Goal: Task Accomplishment & Management: Manage account settings

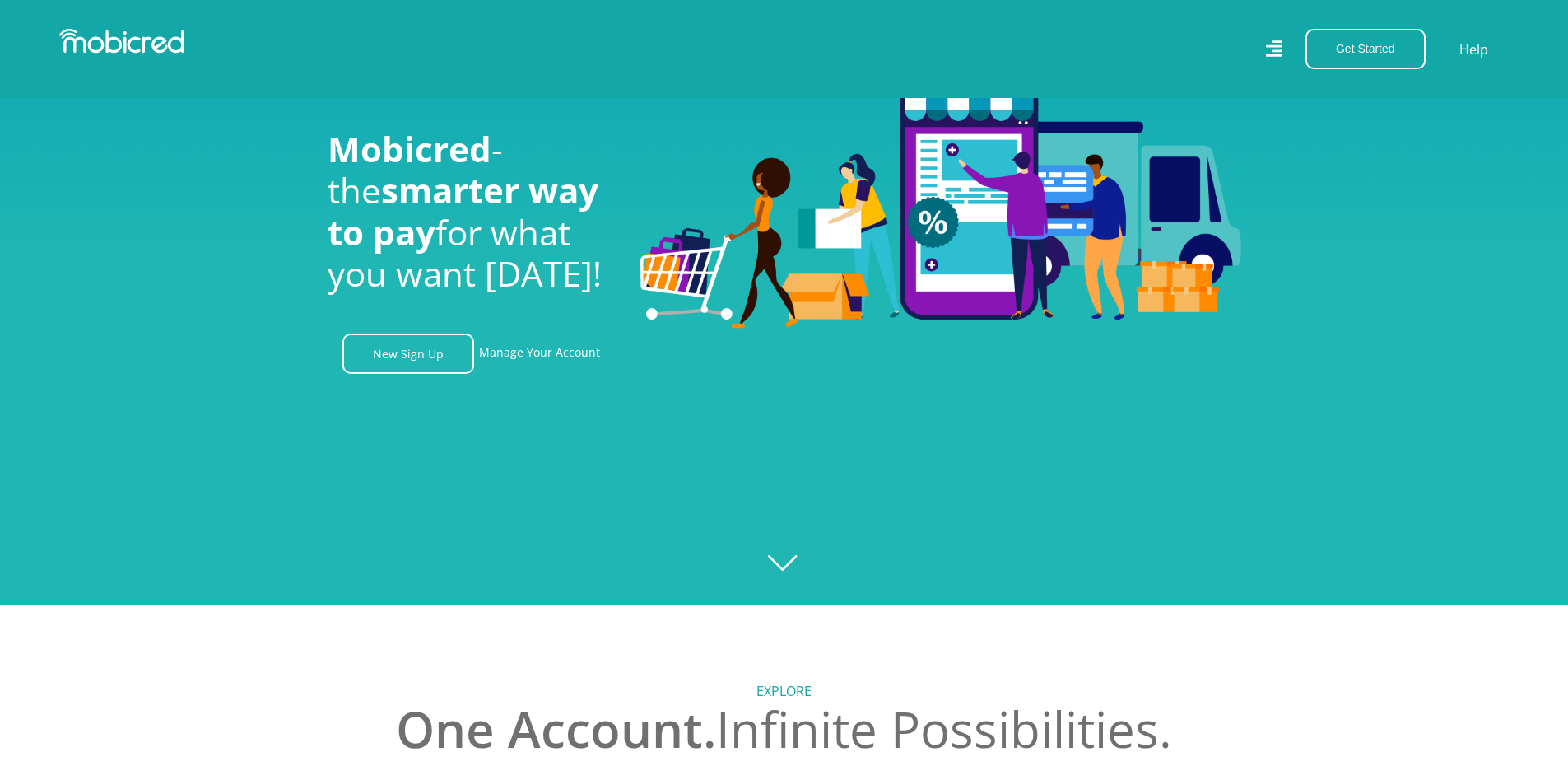
scroll to position [164, 0]
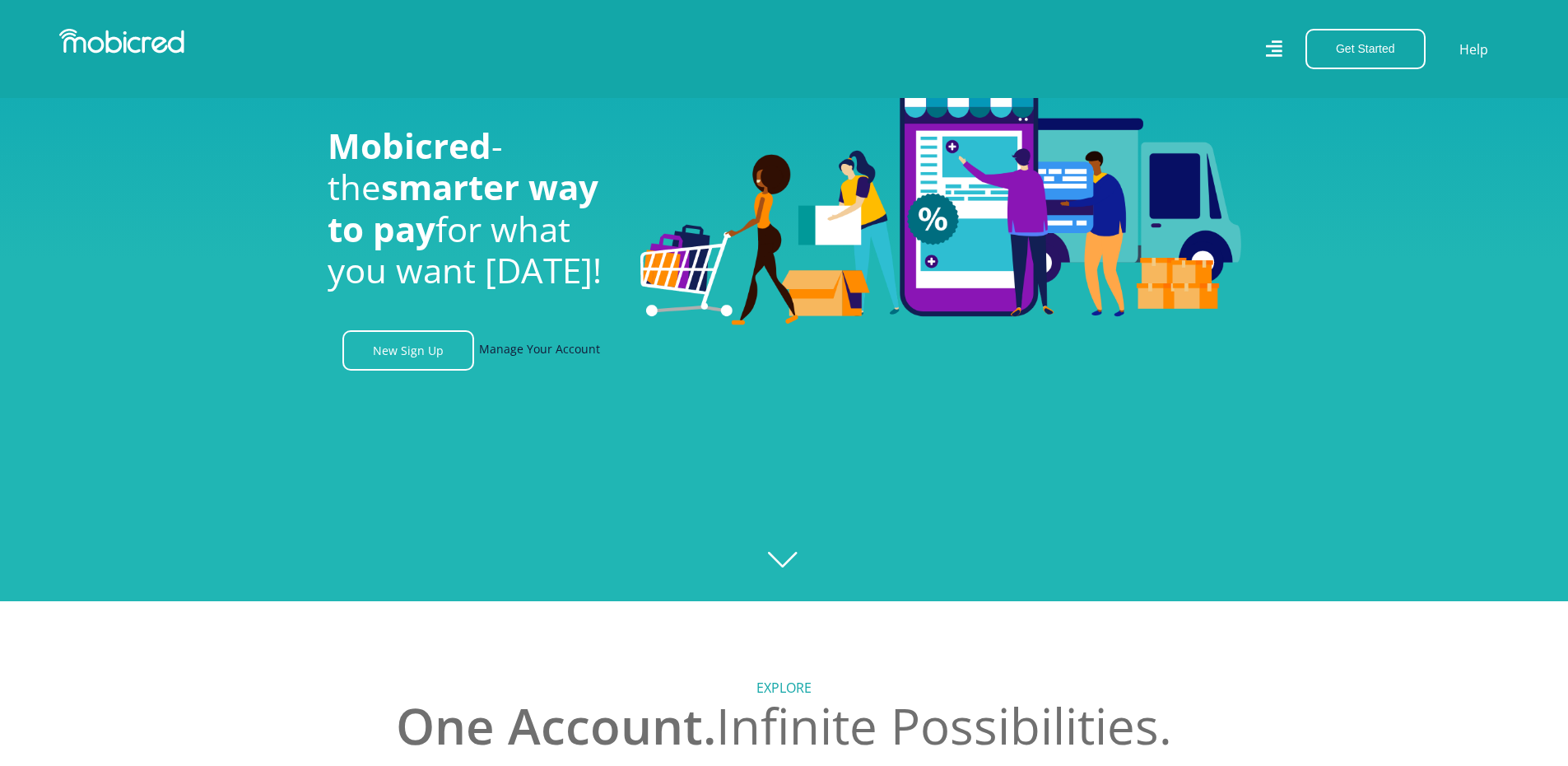
click at [539, 357] on link "Manage Your Account" at bounding box center [539, 351] width 121 height 40
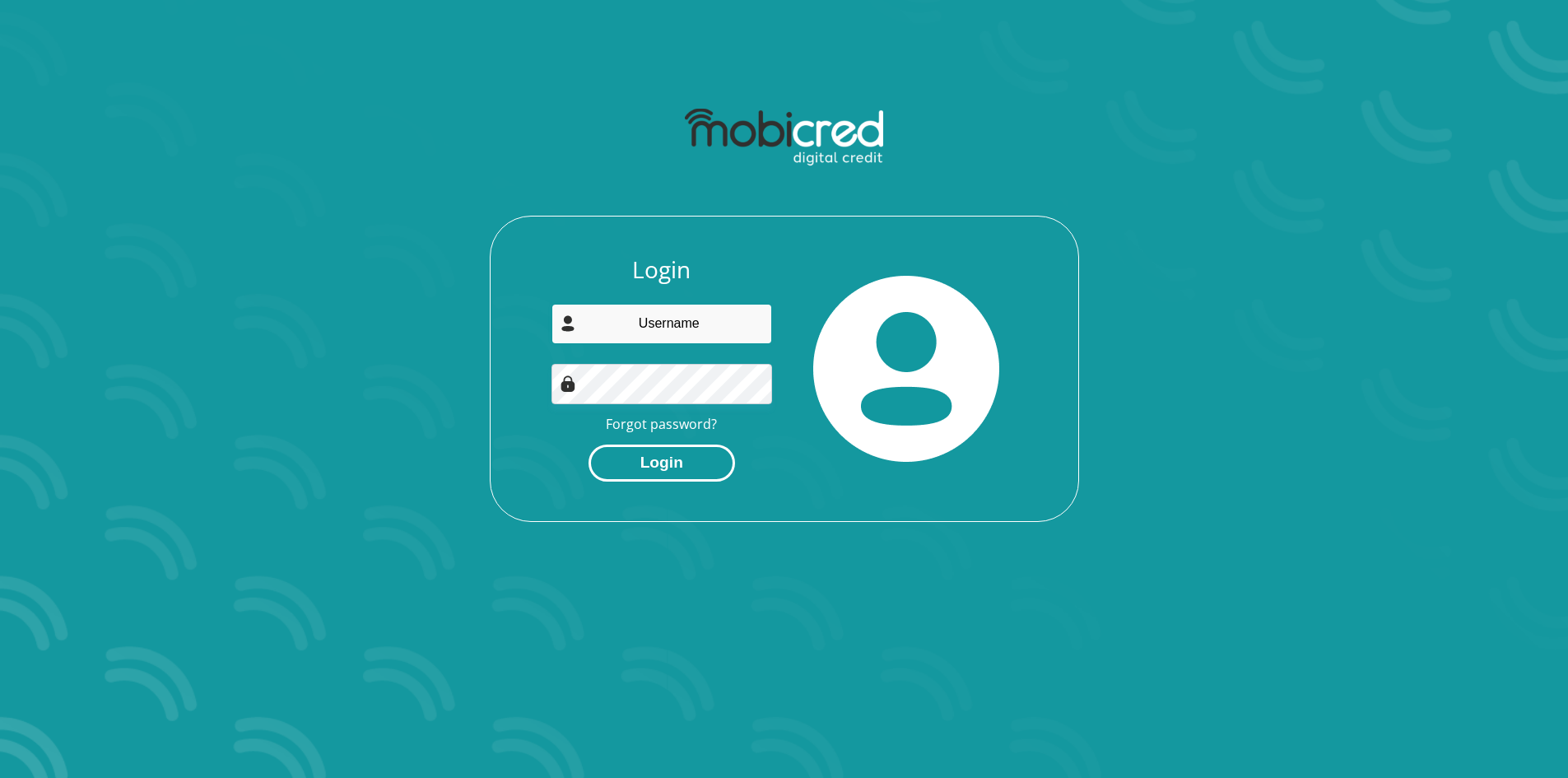
type input "jv.hardam@gmail.com"
click at [683, 478] on button "Login" at bounding box center [662, 463] width 147 height 37
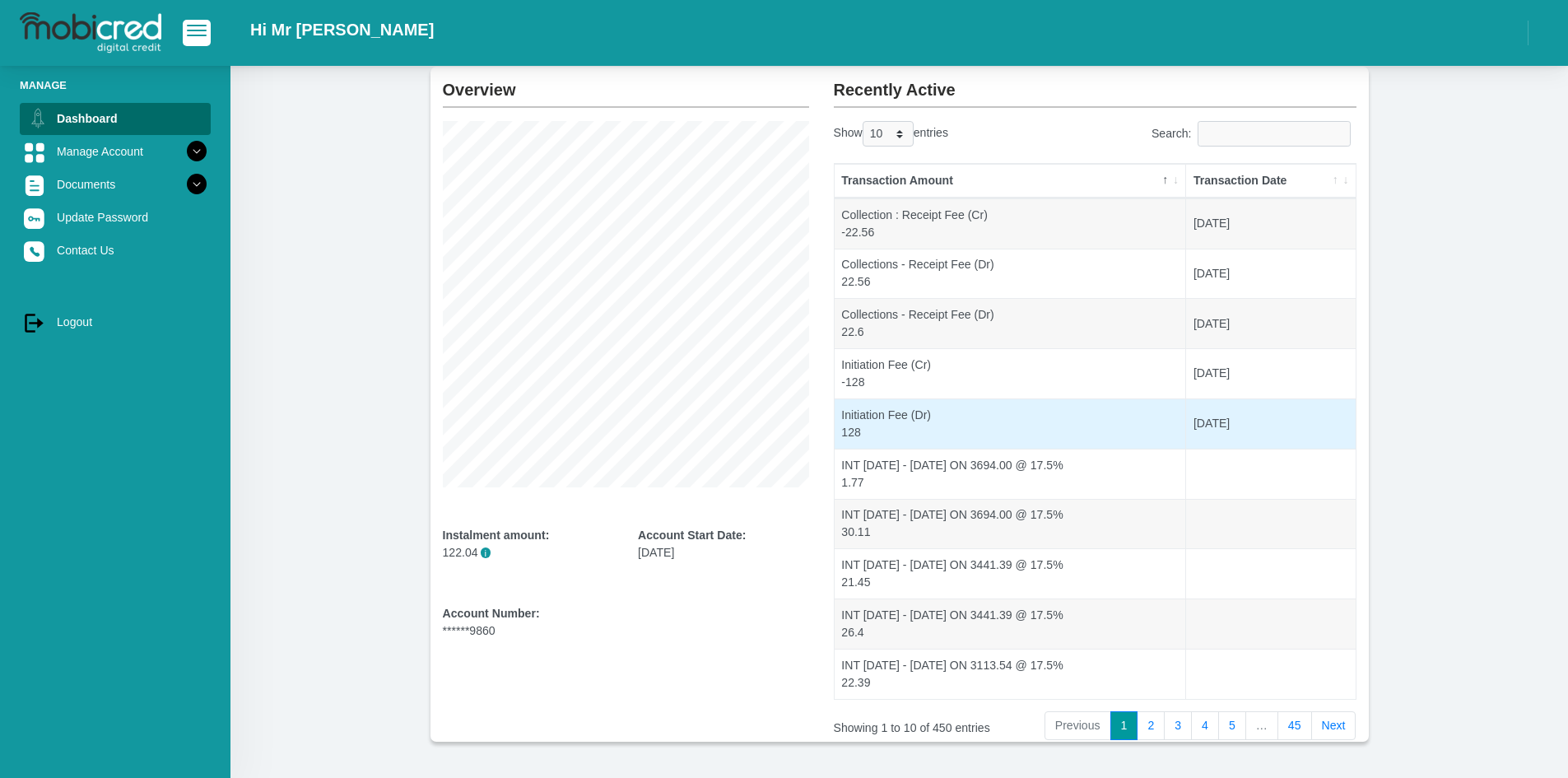
scroll to position [151, 0]
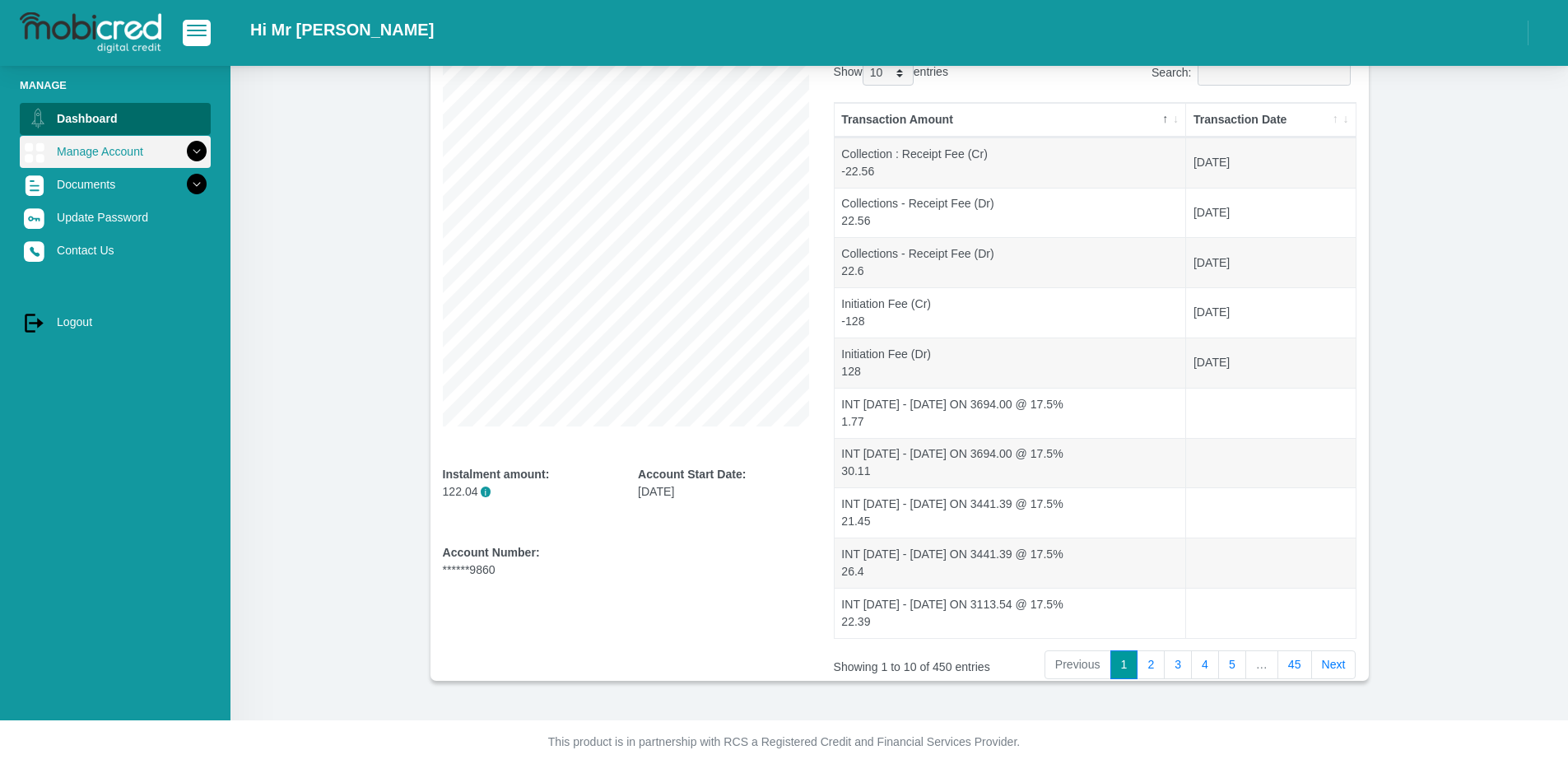
click at [183, 149] on icon at bounding box center [196, 151] width 28 height 28
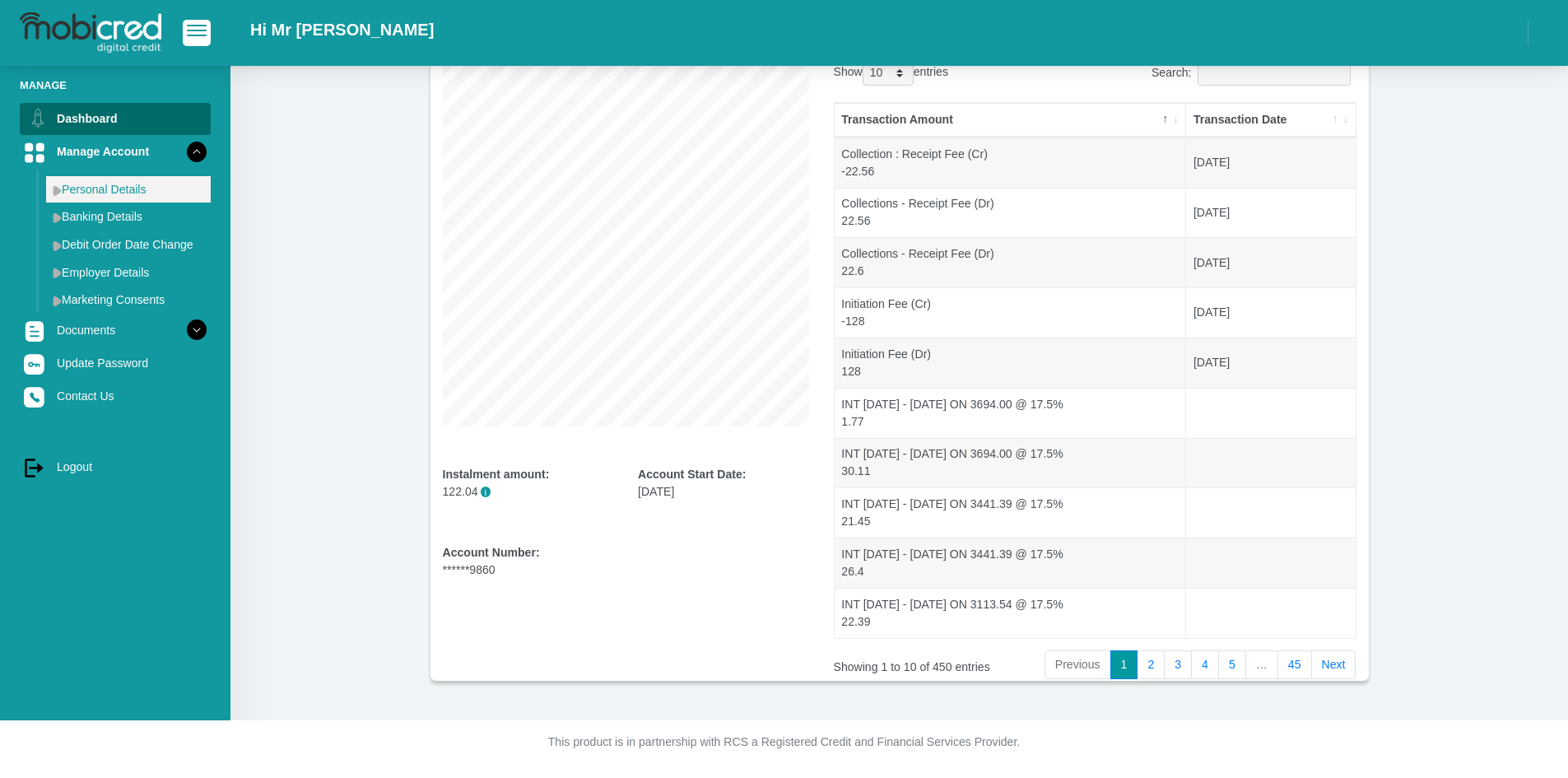
click at [70, 197] on link "Personal Details" at bounding box center [128, 189] width 164 height 26
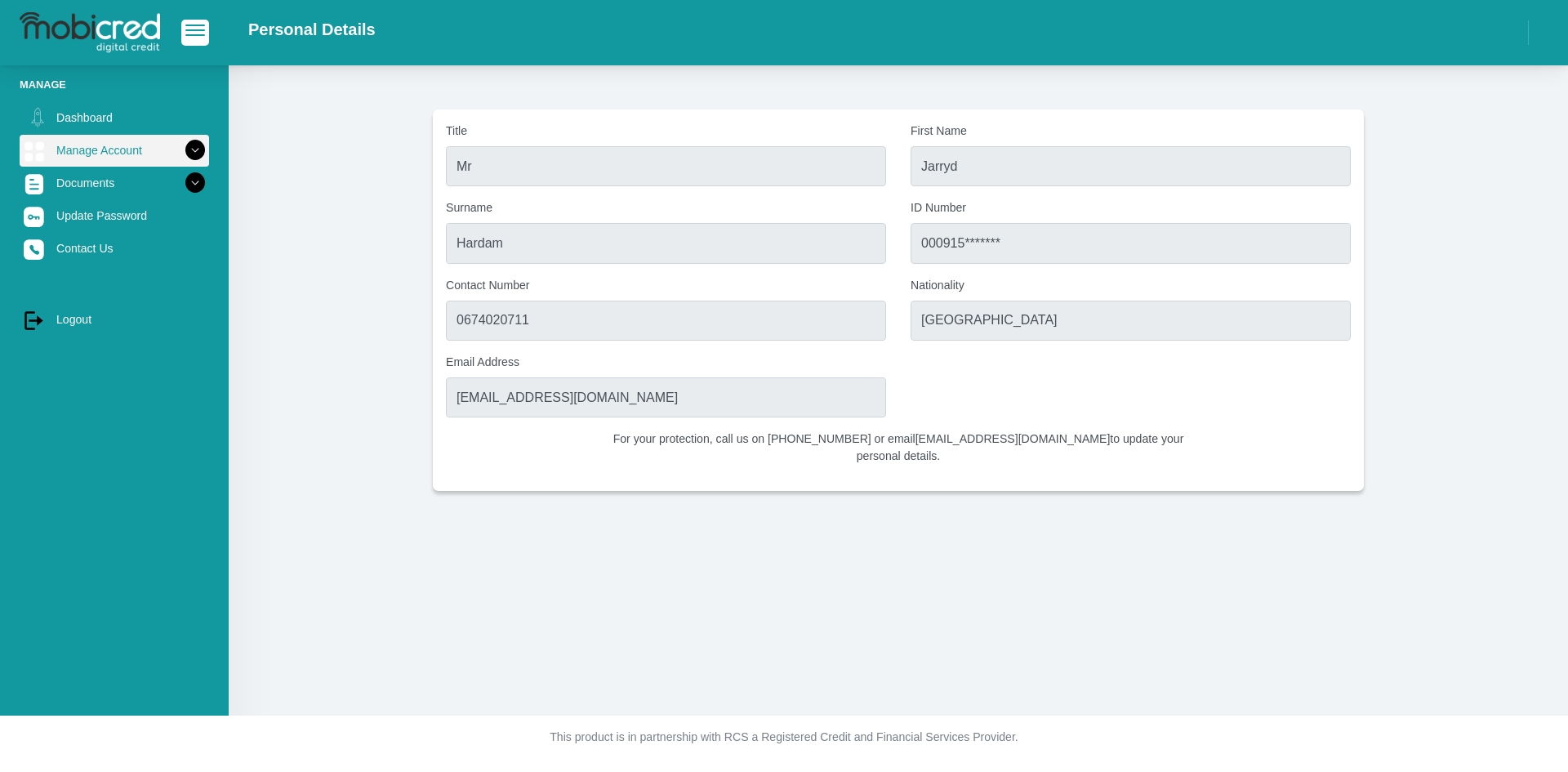
click at [184, 143] on icon at bounding box center [195, 150] width 27 height 27
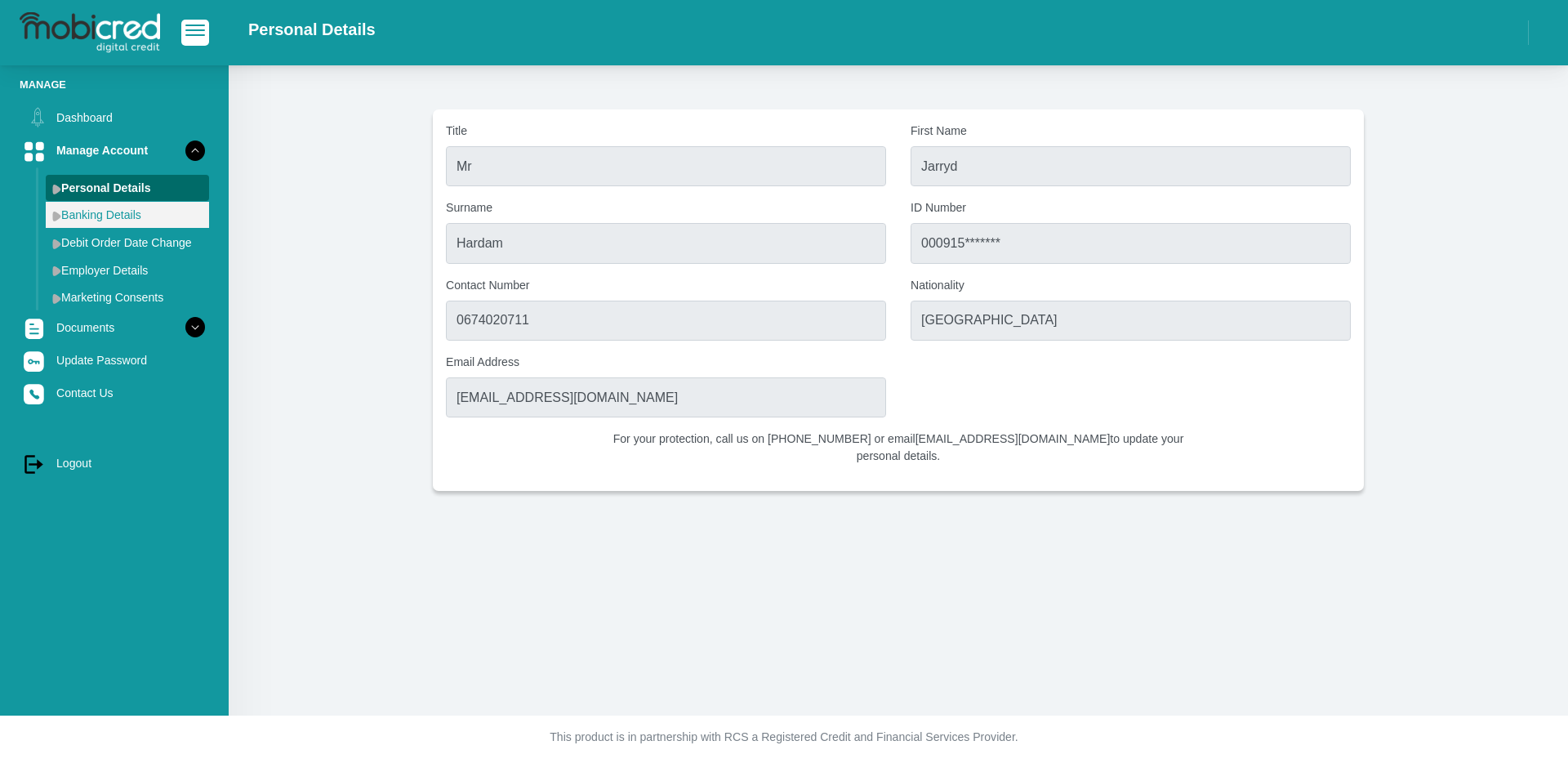
click at [52, 220] on link "Banking Details" at bounding box center [127, 214] width 163 height 26
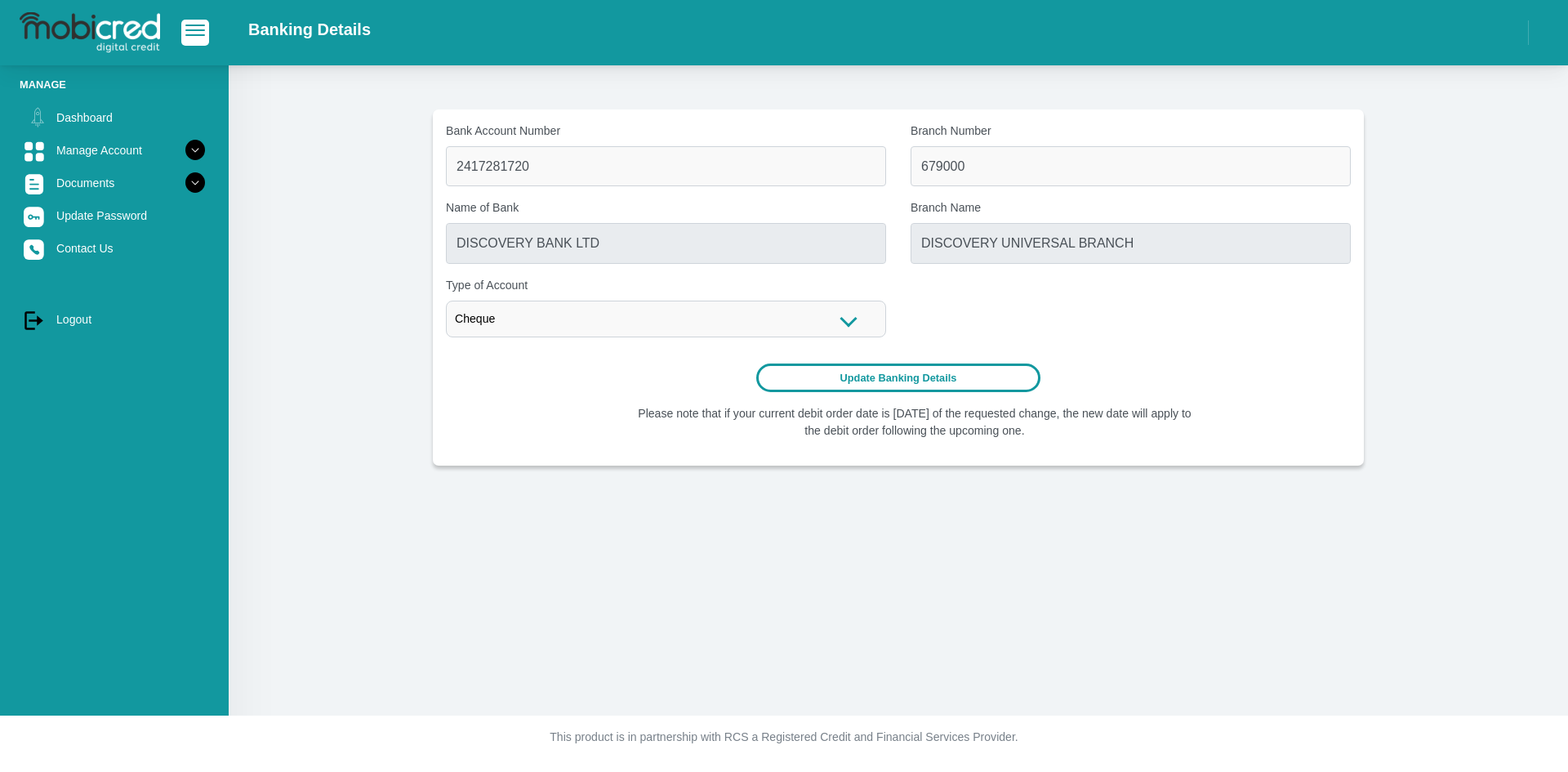
click at [867, 378] on button "Update Banking Details" at bounding box center [898, 378] width 285 height 28
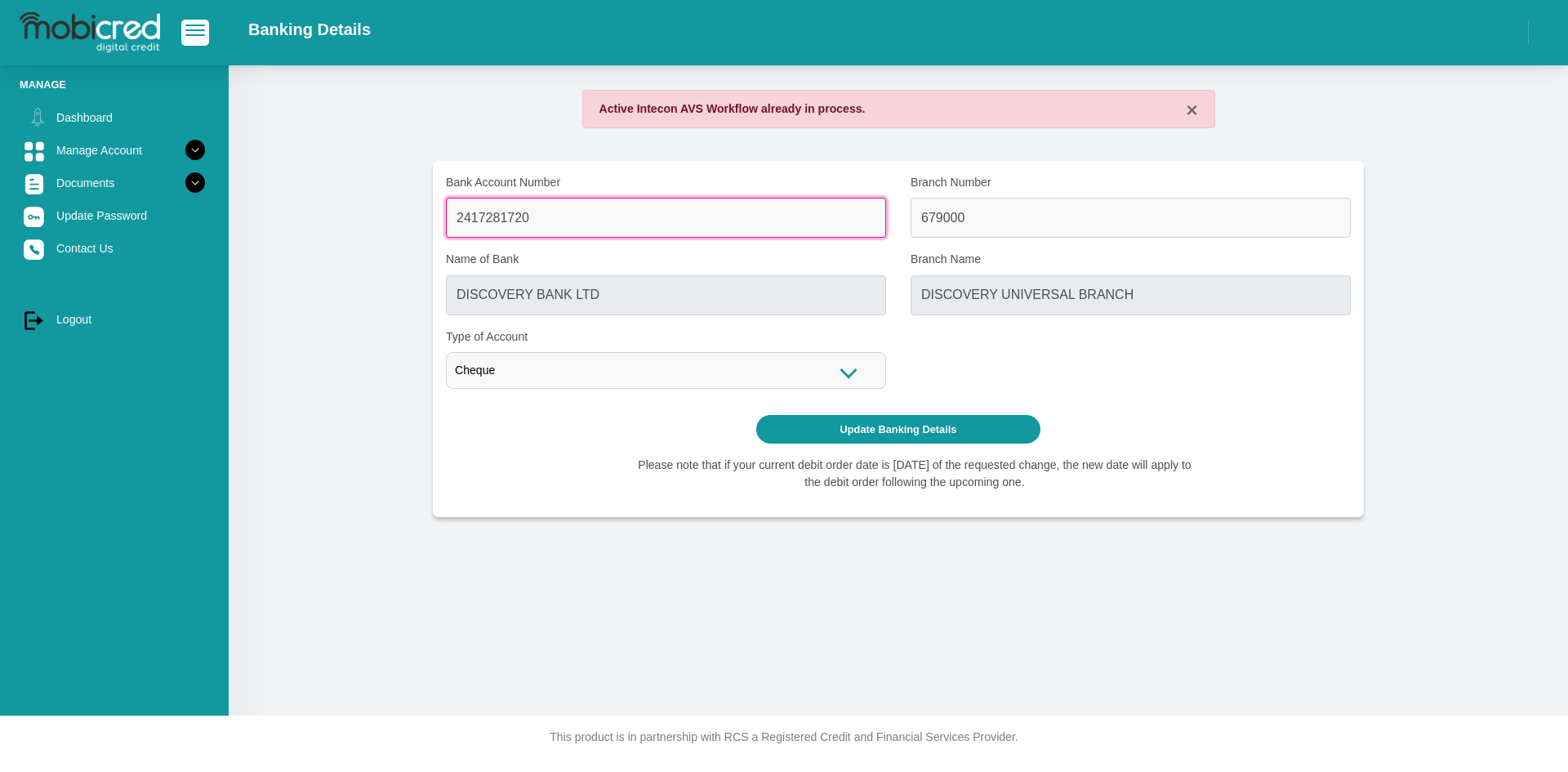
drag, startPoint x: 595, startPoint y: 206, endPoint x: 406, endPoint y: 171, distance: 192.2
click at [406, 171] on section "× Active Intecon AVS Workflow already in process. Bank Account Number 241728172…" at bounding box center [898, 303] width 1290 height 427
drag, startPoint x: 540, startPoint y: 220, endPoint x: 311, endPoint y: 206, distance: 229.4
click at [311, 206] on section "× Active Intecon AVS Workflow already in process. Bank Account Number 241728172…" at bounding box center [898, 303] width 1290 height 427
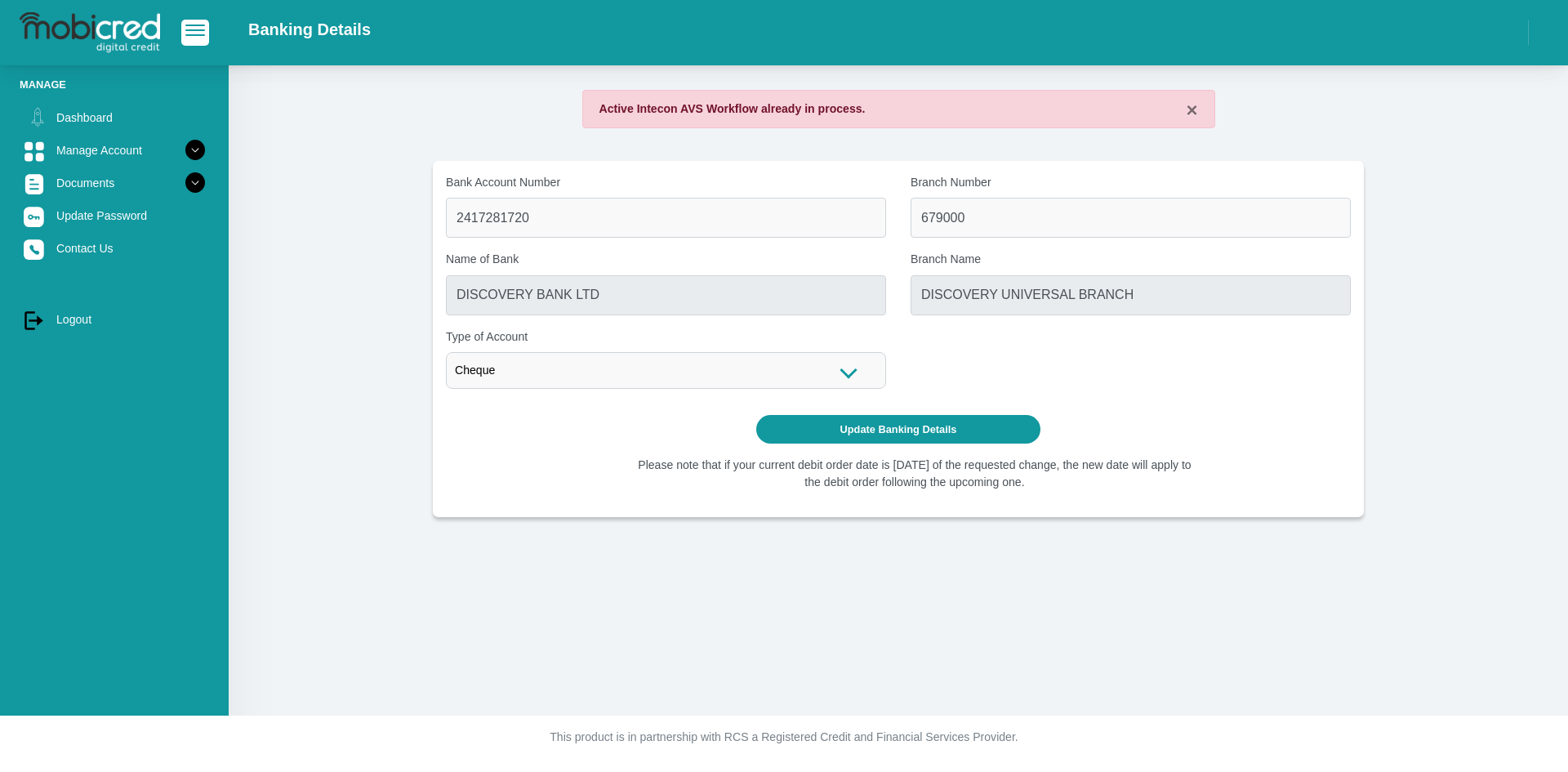
click at [506, 434] on div "Update Banking Details" at bounding box center [898, 429] width 905 height 28
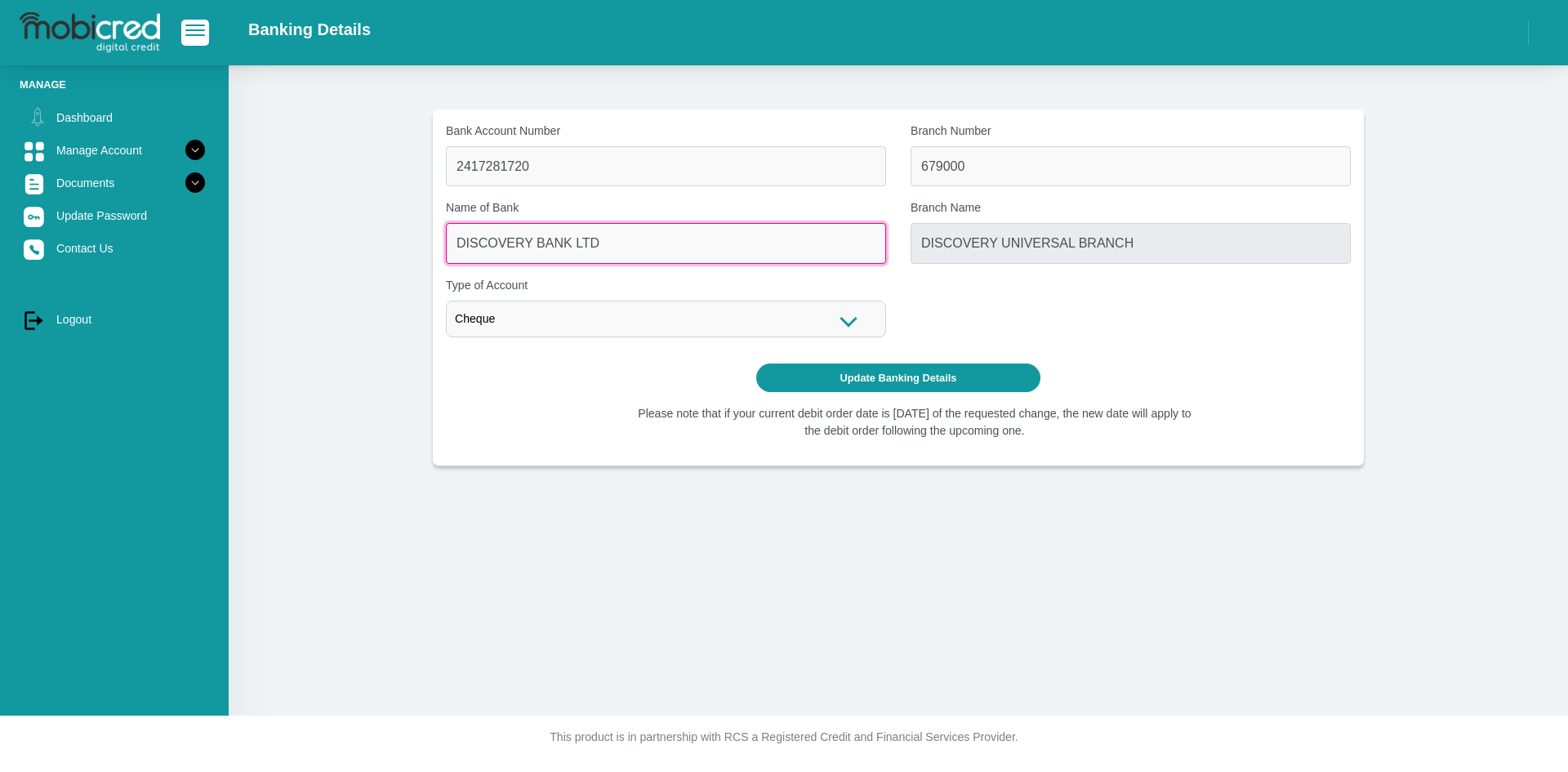
drag, startPoint x: 639, startPoint y: 245, endPoint x: 349, endPoint y: 234, distance: 290.2
click at [349, 234] on section "Bank Account Number 2417281720 Branch Number 679000 Name of Bank DISCOVERY BANK…" at bounding box center [898, 288] width 1290 height 356
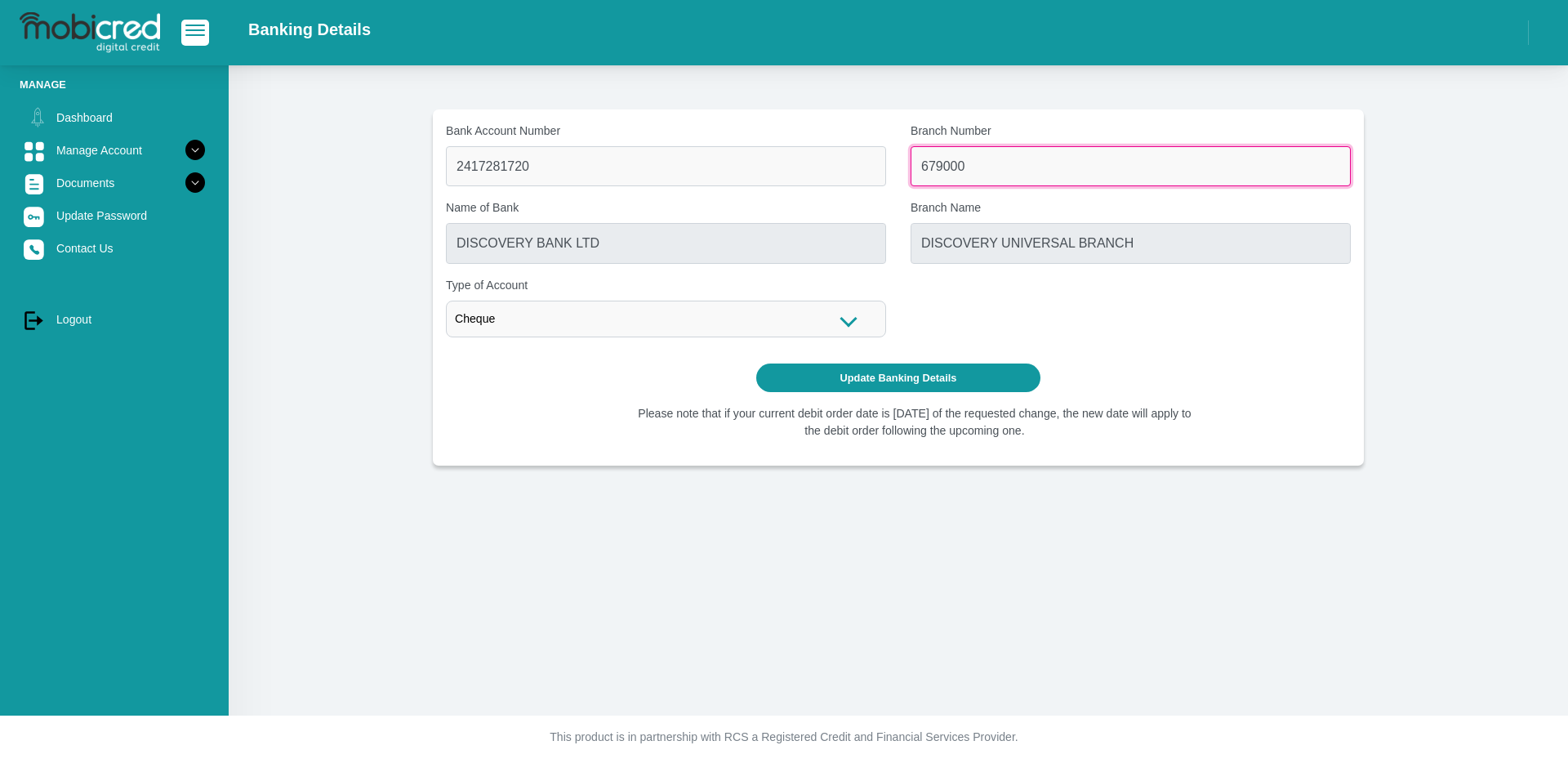
click at [963, 161] on input "679000" at bounding box center [1130, 166] width 440 height 40
drag, startPoint x: 977, startPoint y: 161, endPoint x: 858, endPoint y: 158, distance: 119.0
click at [858, 158] on div "Bank Account Number 2417281720 Branch Number 679000 Name of Bank DISCOVERY BANK…" at bounding box center [898, 236] width 929 height 228
click at [1019, 319] on div "Bank Account Number 2417281720 Branch Number Name of Bank DISCOVERY BANK LTD Br…" at bounding box center [898, 236] width 929 height 228
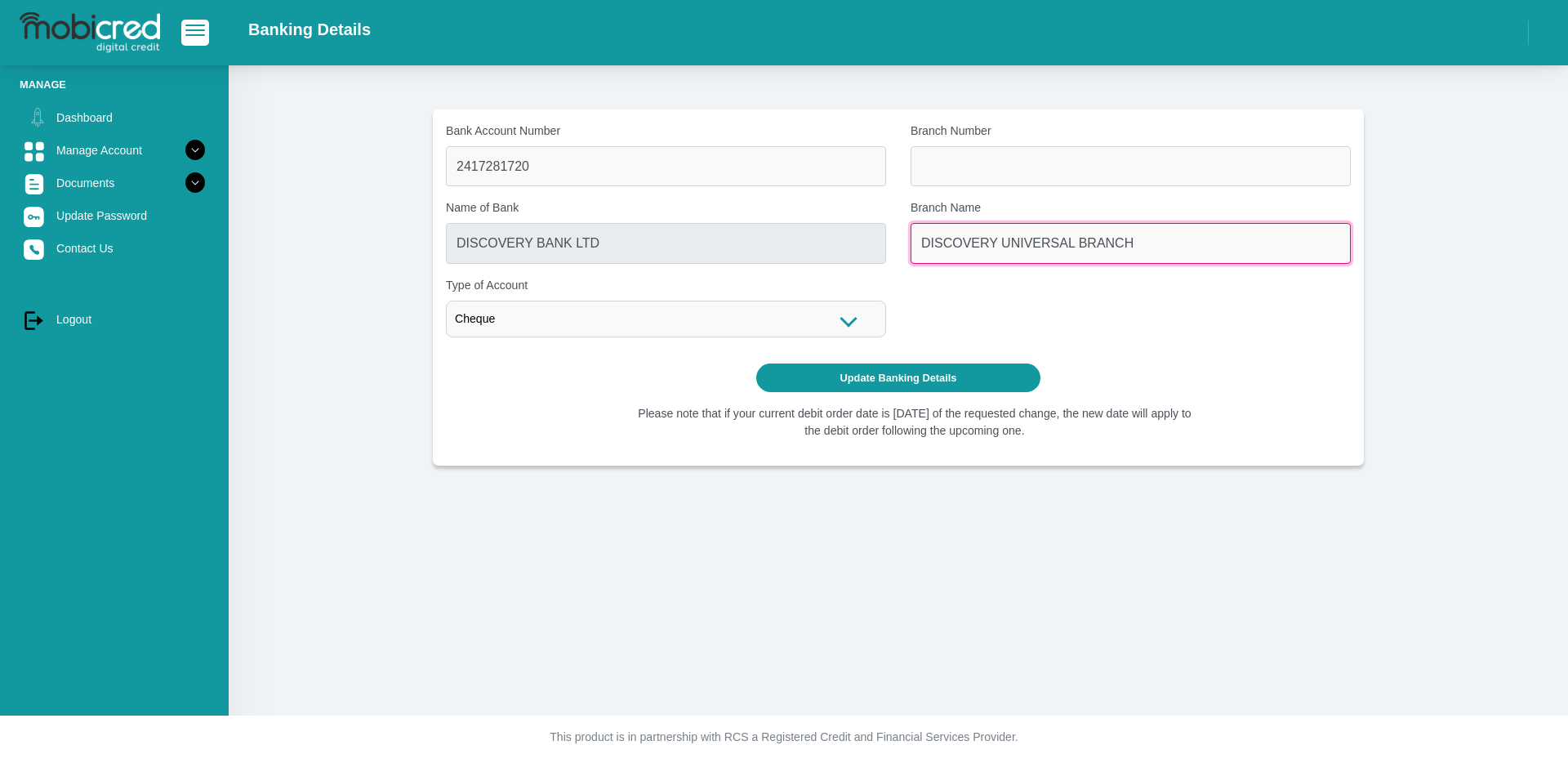
click at [1030, 240] on input "DISCOVERY UNIVERSAL BRANCH" at bounding box center [1130, 243] width 440 height 40
drag, startPoint x: 1159, startPoint y: 253, endPoint x: 658, endPoint y: 210, distance: 502.8
click at [658, 210] on div "Bank Account Number 2417281720 Branch Number Name of Bank DISCOVERY BANK LTD Br…" at bounding box center [898, 236] width 929 height 228
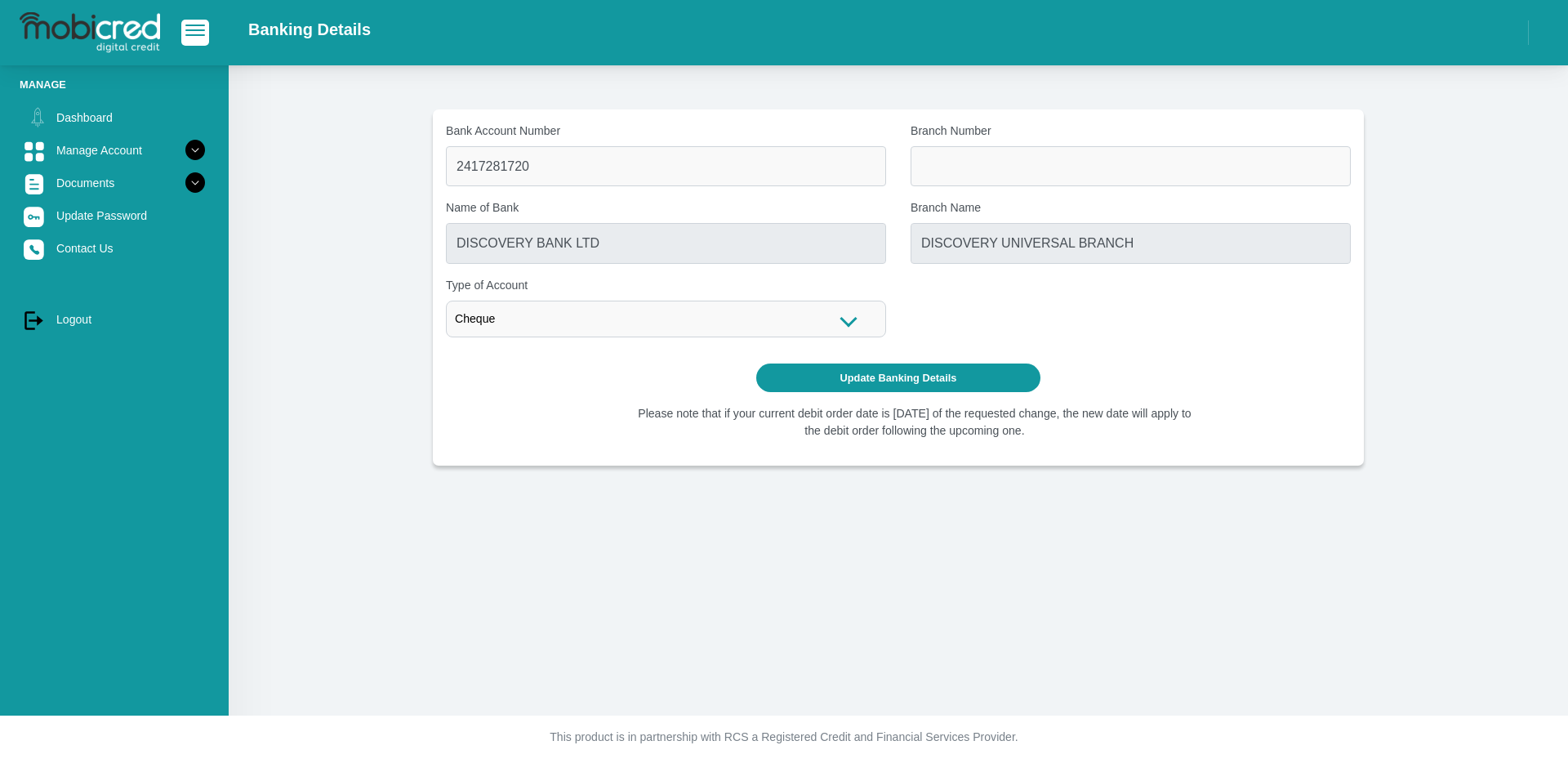
click at [847, 310] on div "Cheque" at bounding box center [665, 319] width 440 height 37
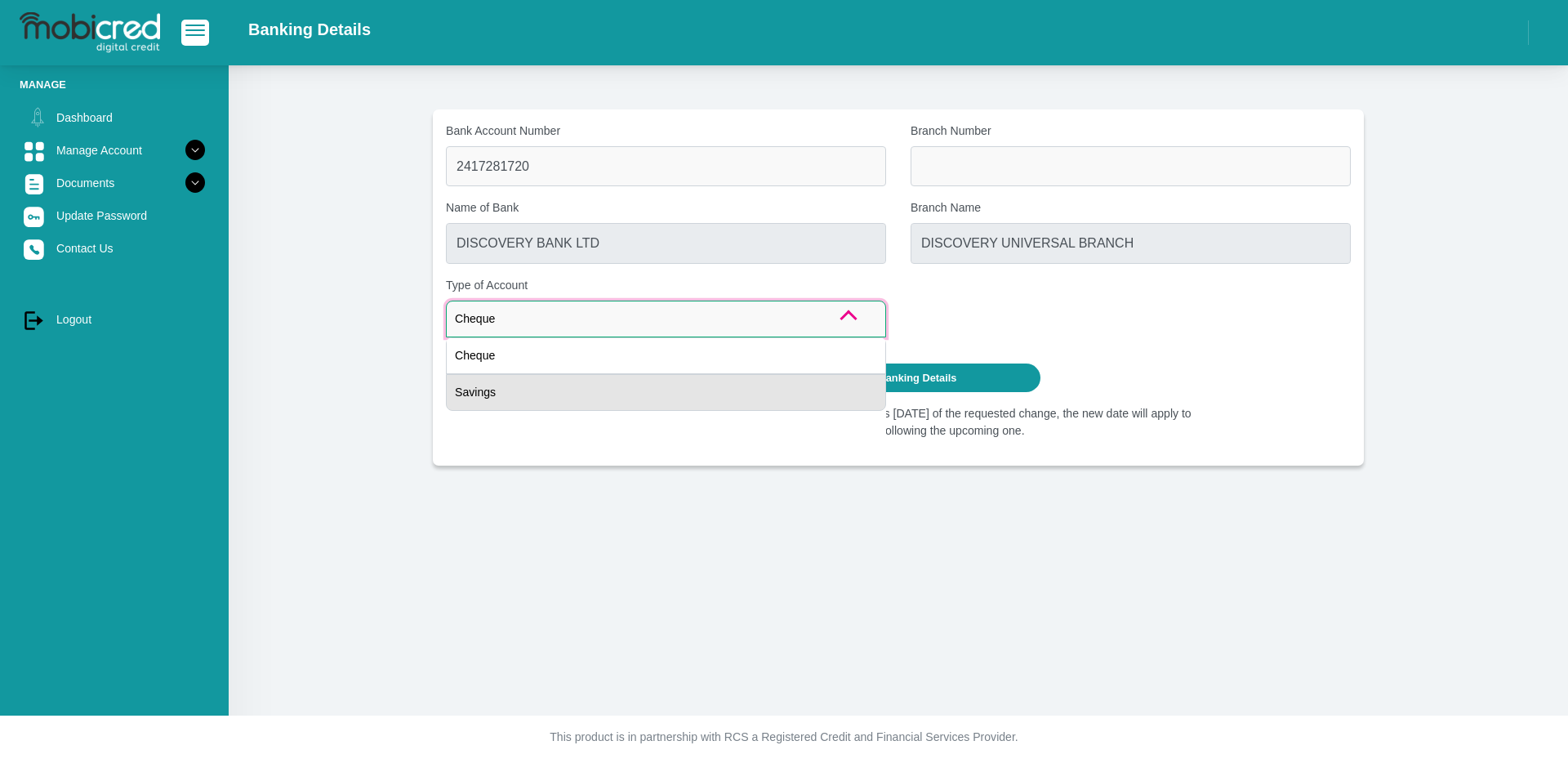
click at [509, 385] on div "Savings" at bounding box center [665, 393] width 440 height 37
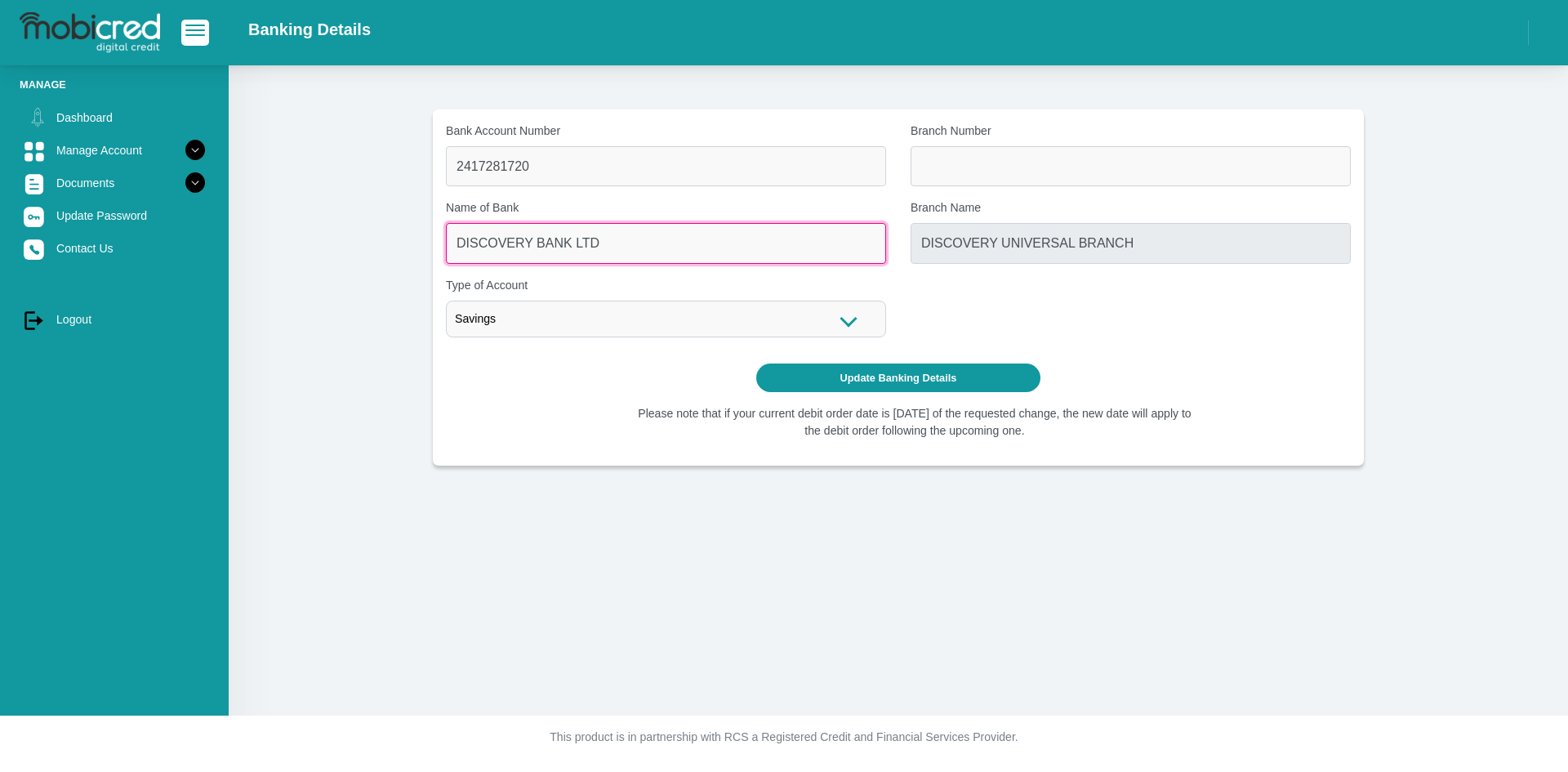
click at [587, 241] on input "DISCOVERY BANK LTD" at bounding box center [665, 243] width 440 height 40
drag, startPoint x: 610, startPoint y: 244, endPoint x: 406, endPoint y: 229, distance: 204.6
click at [406, 229] on section "Bank Account Number 2417281720 Branch Number Name of Bank DISCOVERY BANK LTD Br…" at bounding box center [898, 288] width 1290 height 356
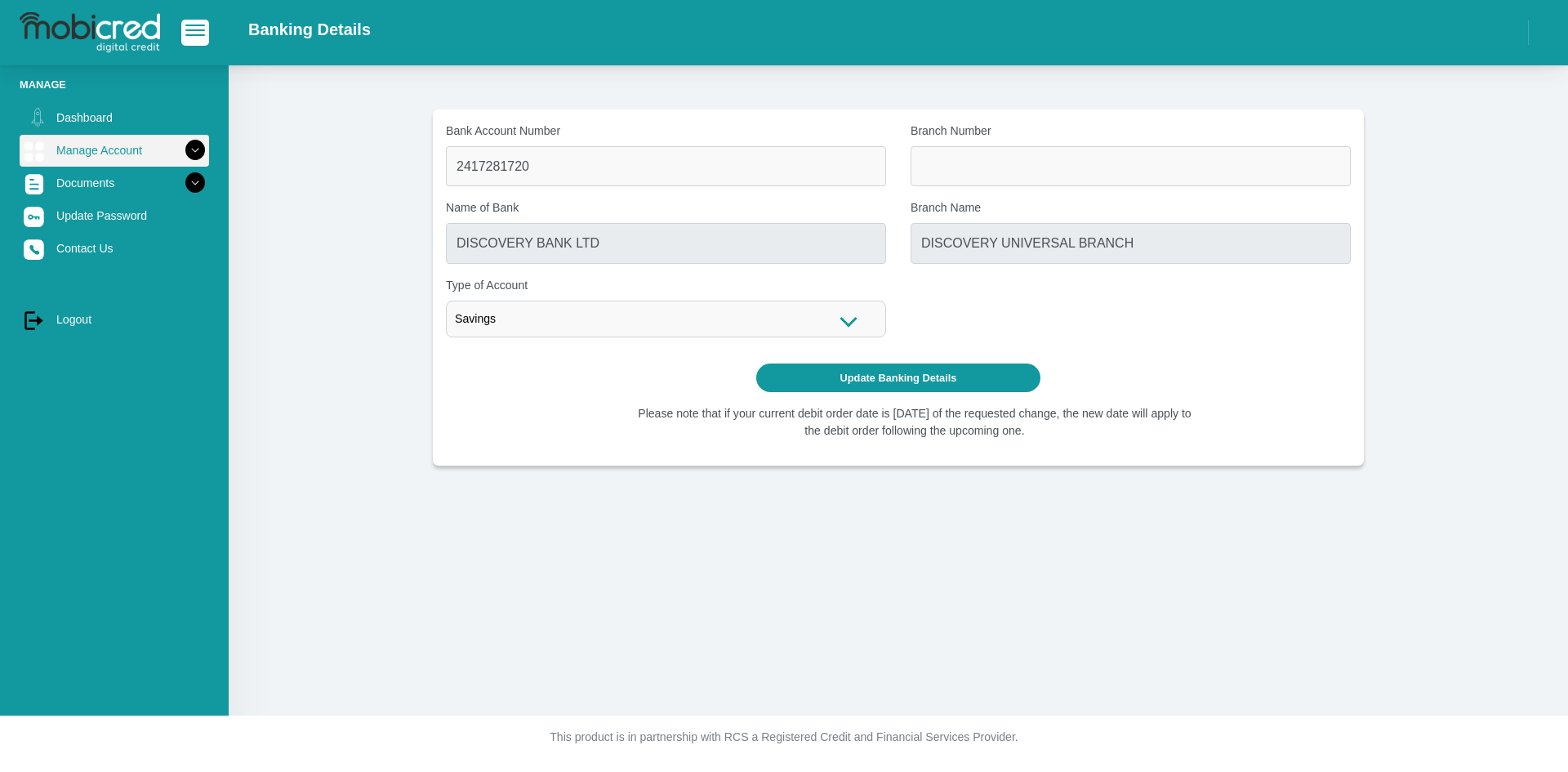
click at [182, 146] on icon at bounding box center [195, 150] width 27 height 27
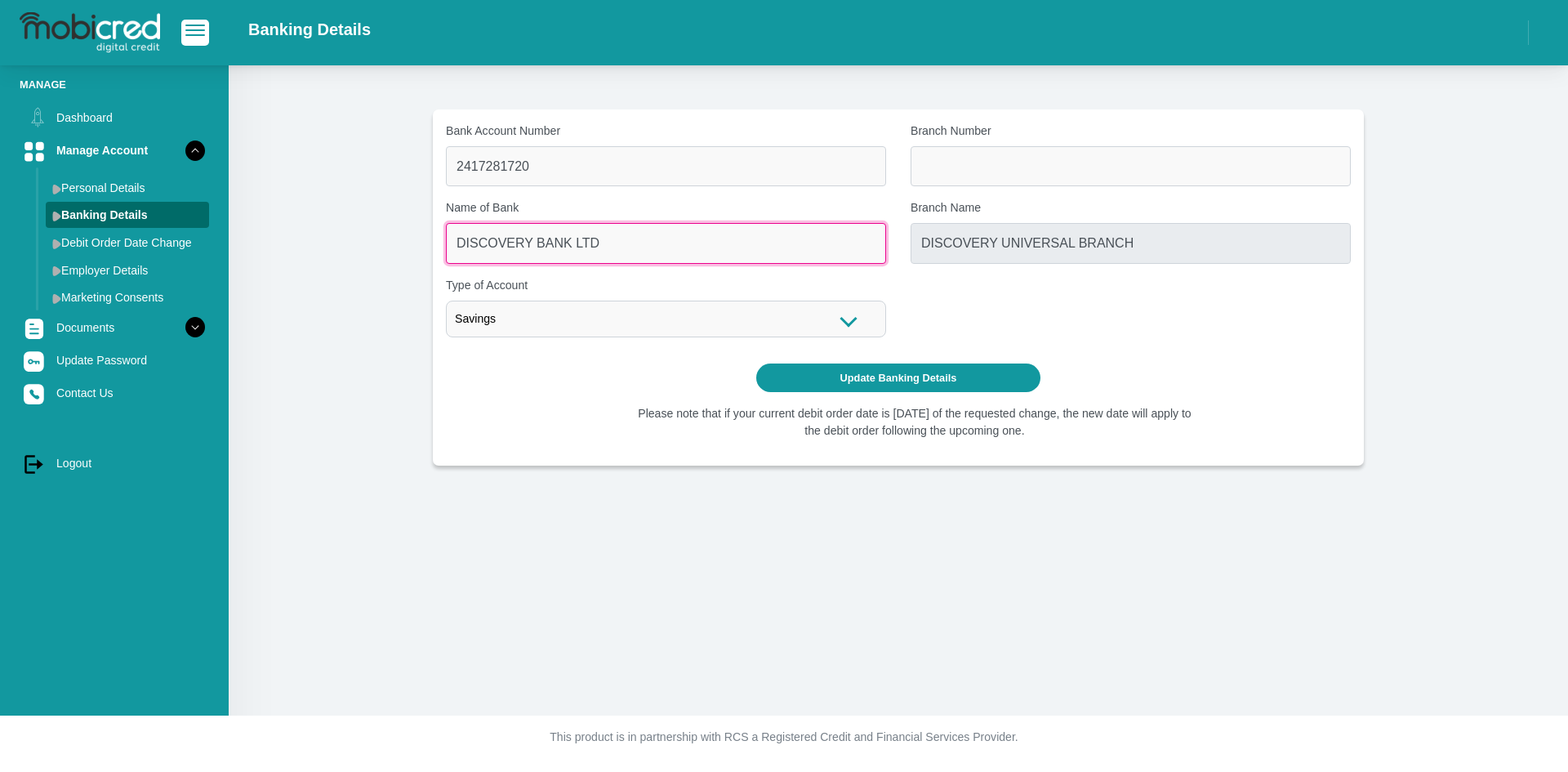
click at [574, 227] on input "DISCOVERY BANK LTD" at bounding box center [665, 243] width 440 height 40
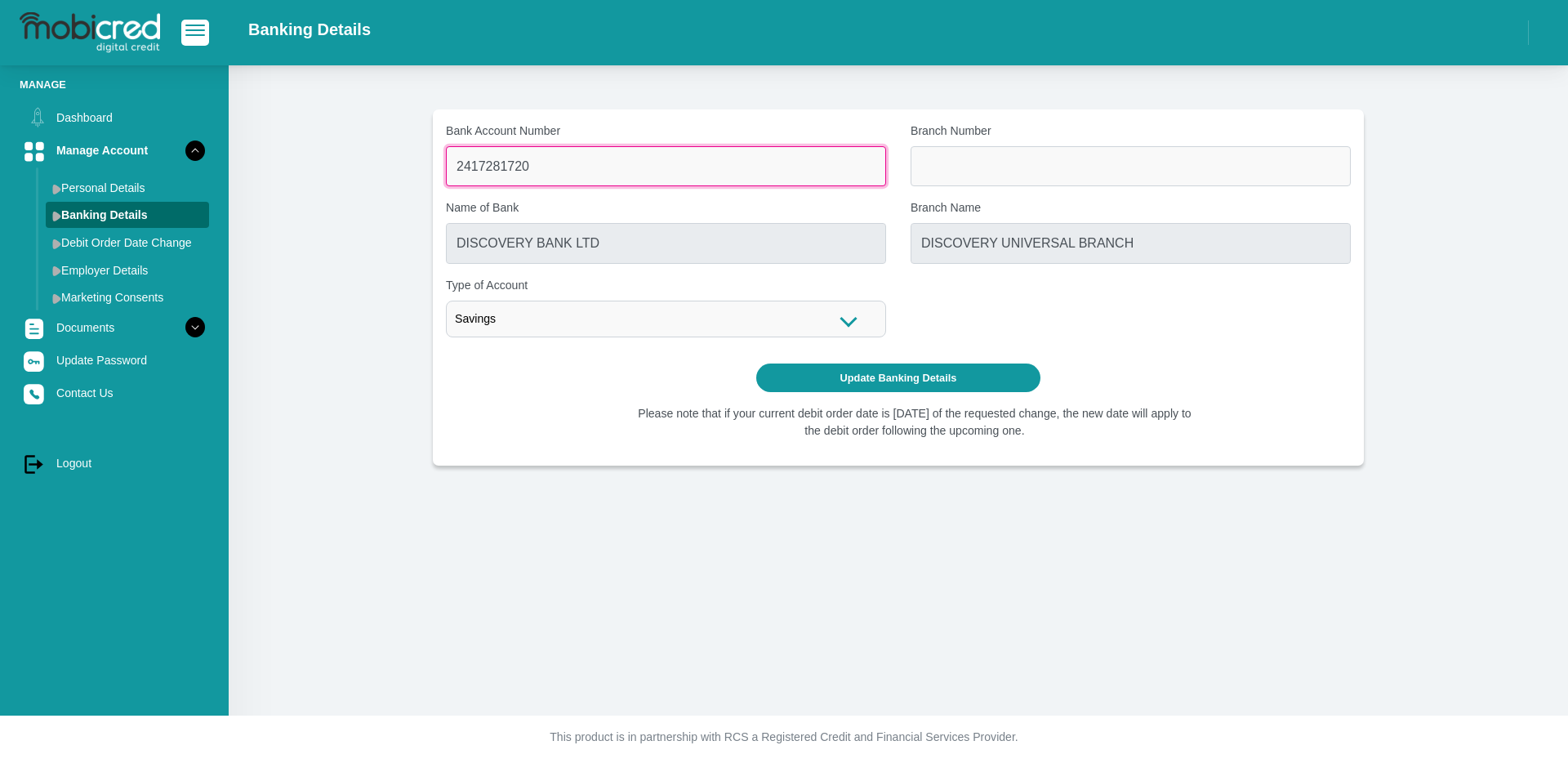
click at [547, 164] on input "2417281720" at bounding box center [665, 166] width 440 height 40
drag, startPoint x: 485, startPoint y: 149, endPoint x: 394, endPoint y: 141, distance: 91.4
click at [394, 141] on section "Bank Account Number 2417281720 Branch Number Name of Bank DISCOVERY BANK LTD Br…" at bounding box center [898, 288] width 1290 height 356
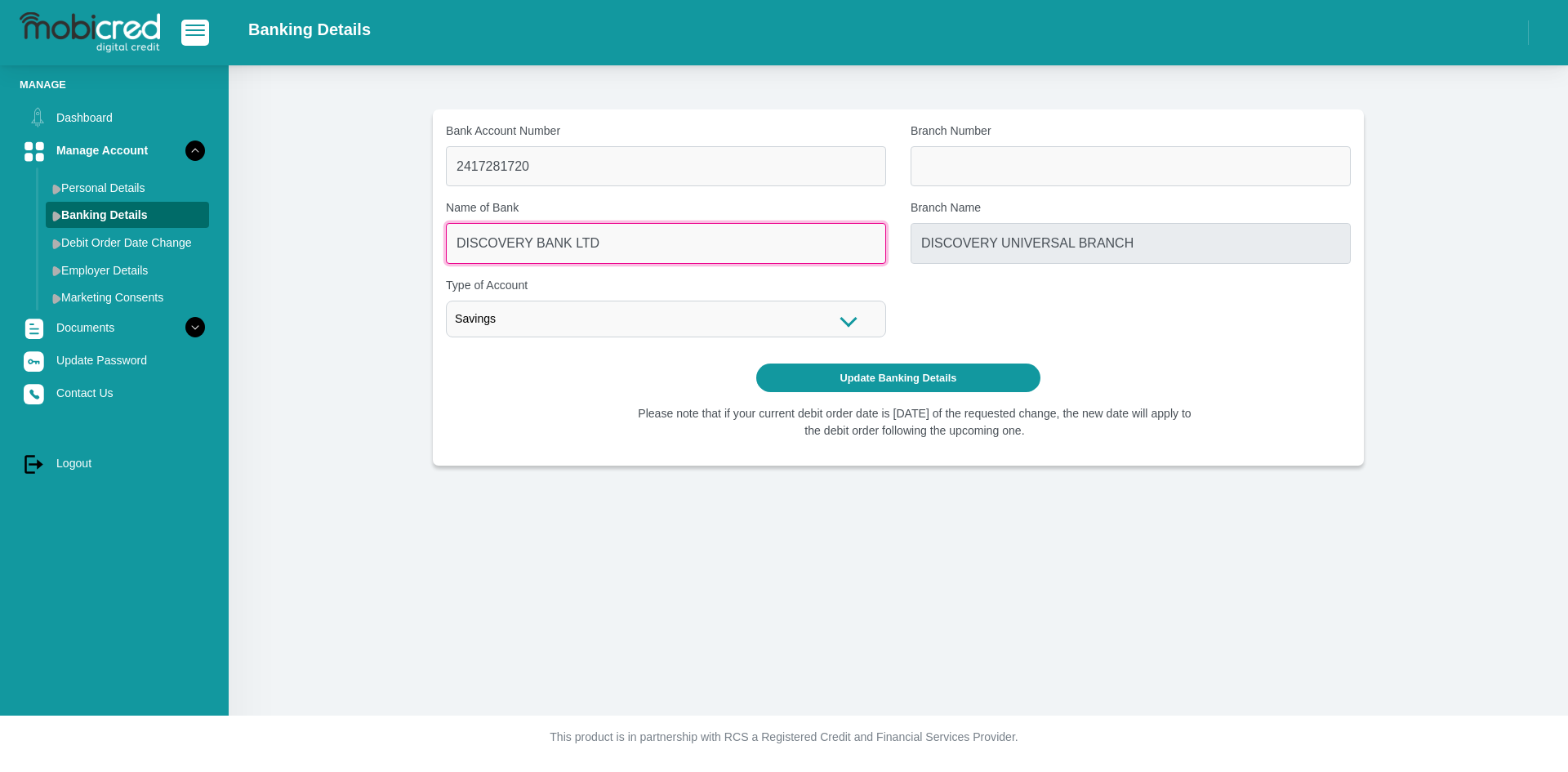
click at [652, 264] on div "Bank Account Number 2417281720 Branch Number Name of Bank DISCOVERY BANK LTD Br…" at bounding box center [898, 236] width 929 height 228
drag, startPoint x: 601, startPoint y: 252, endPoint x: 450, endPoint y: 227, distance: 153.1
click at [450, 227] on input "DISCOVERY BANK LTD" at bounding box center [665, 243] width 440 height 40
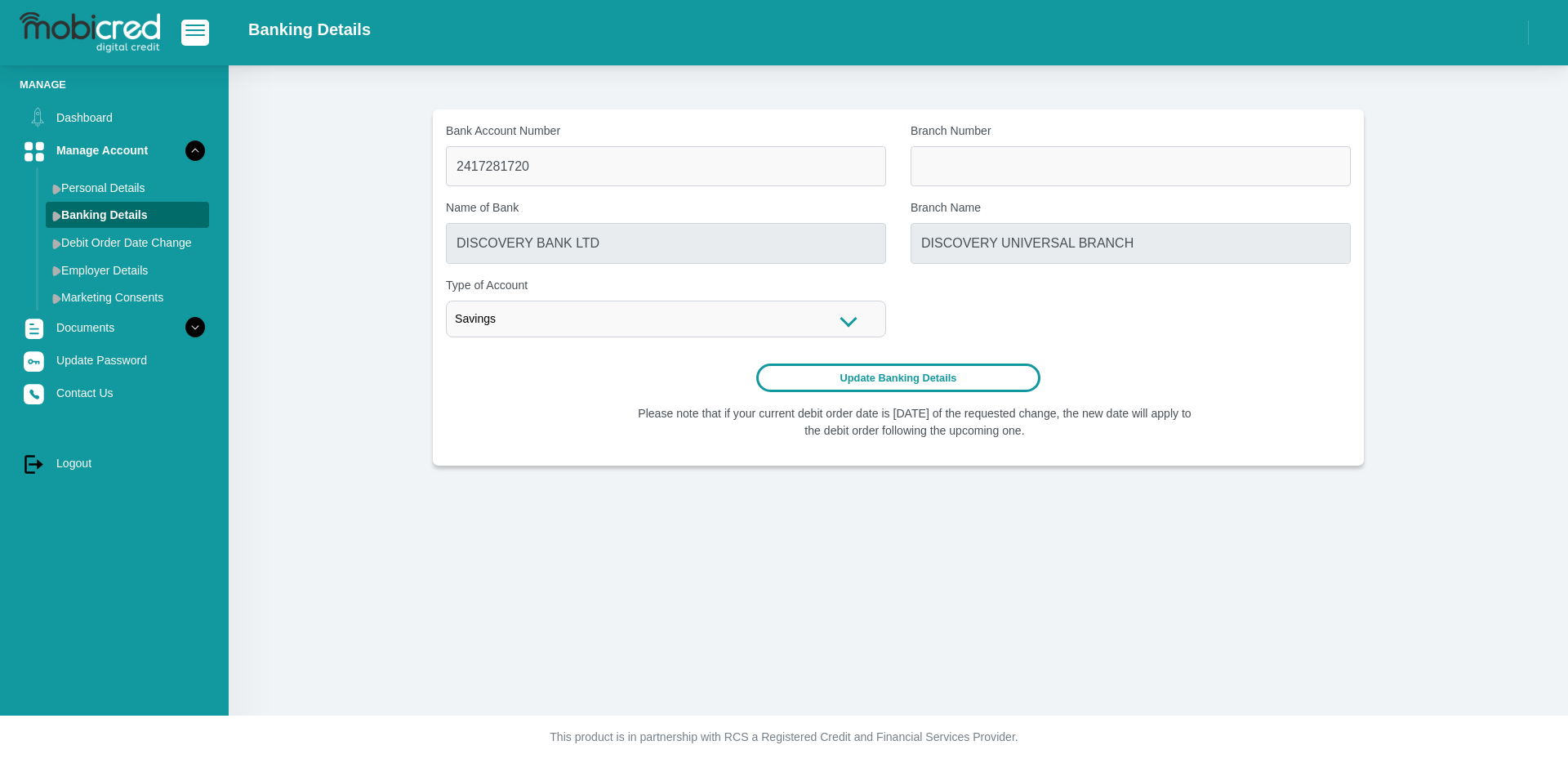
click at [885, 374] on button "Update Banking Details" at bounding box center [898, 378] width 285 height 28
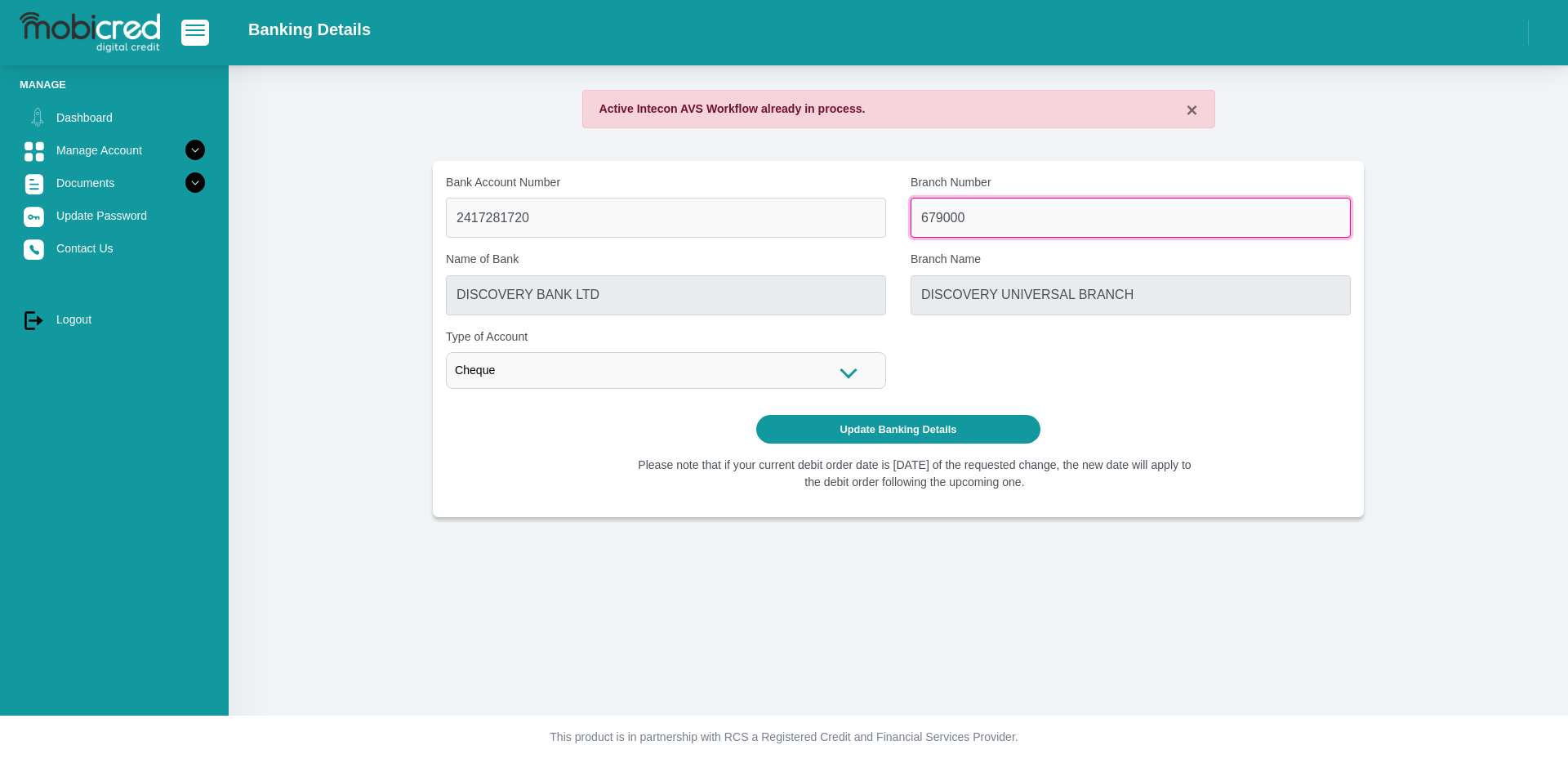
drag, startPoint x: 977, startPoint y: 226, endPoint x: 726, endPoint y: 205, distance: 251.9
click at [726, 205] on div "Bank Account Number 2417281720 Branch Number 679000 Name of Bank DISCOVERY BANK…" at bounding box center [898, 288] width 929 height 228
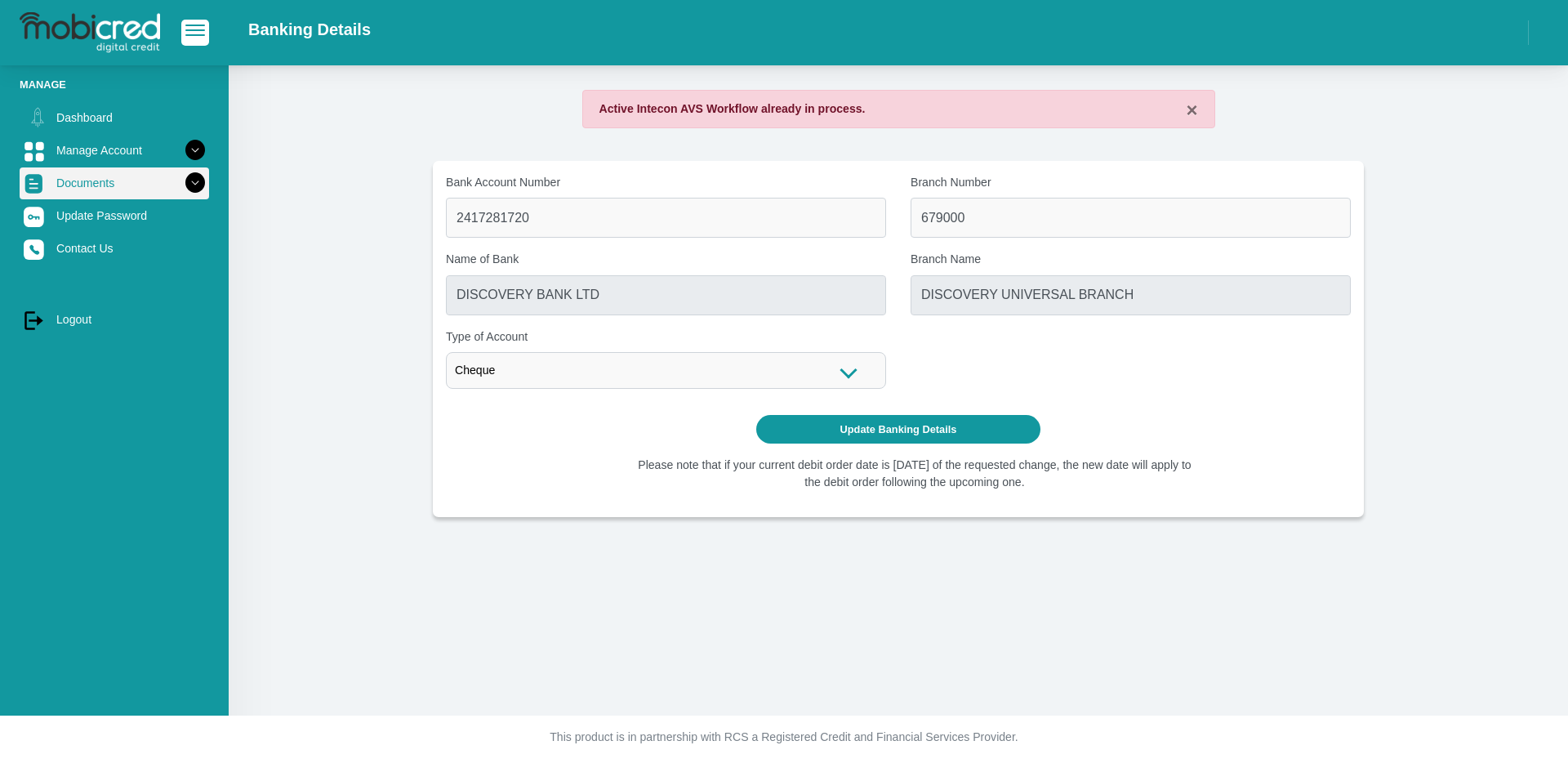
click at [181, 174] on icon at bounding box center [195, 182] width 27 height 27
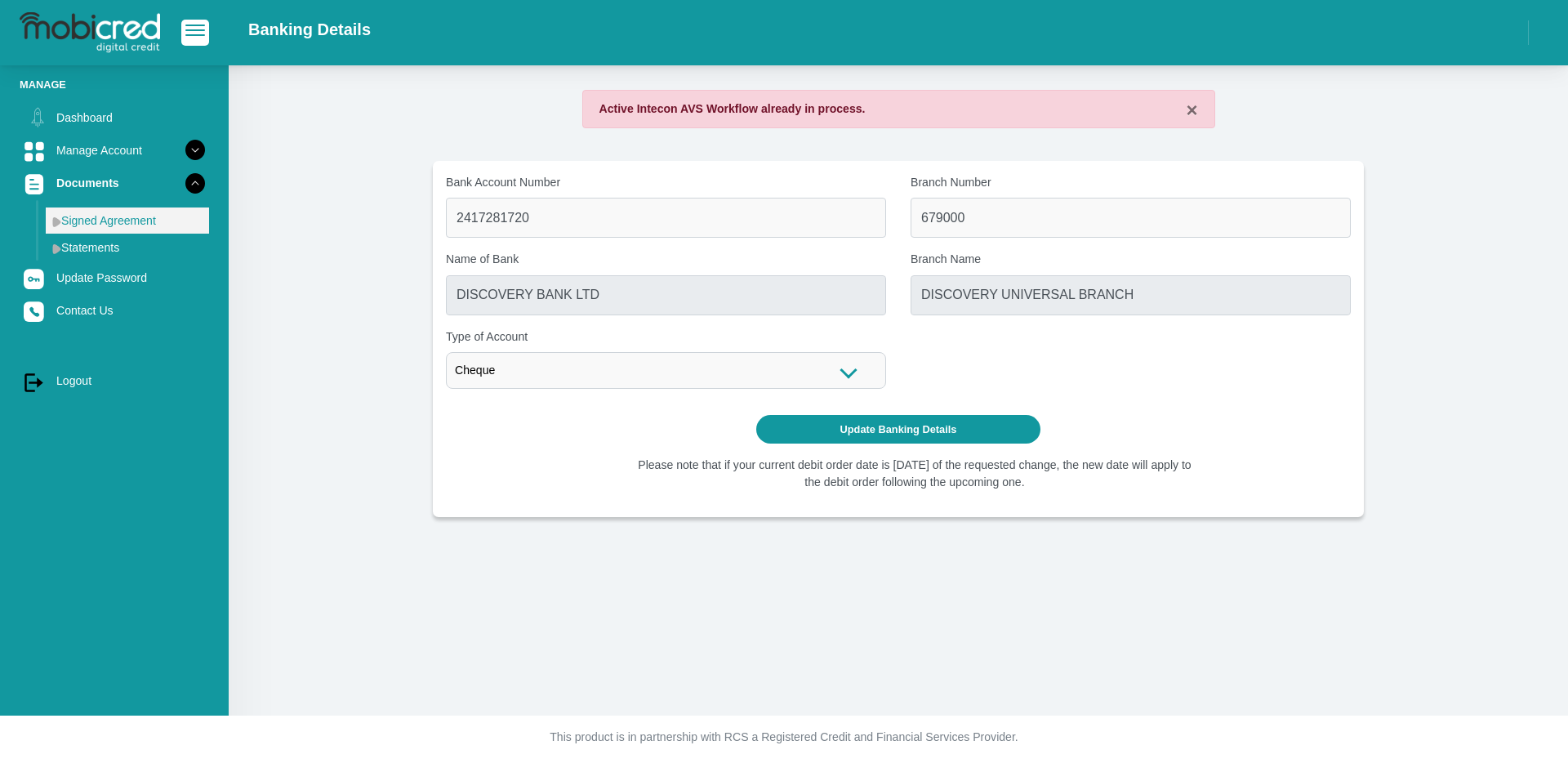
click at [61, 225] on img at bounding box center [57, 221] width 9 height 11
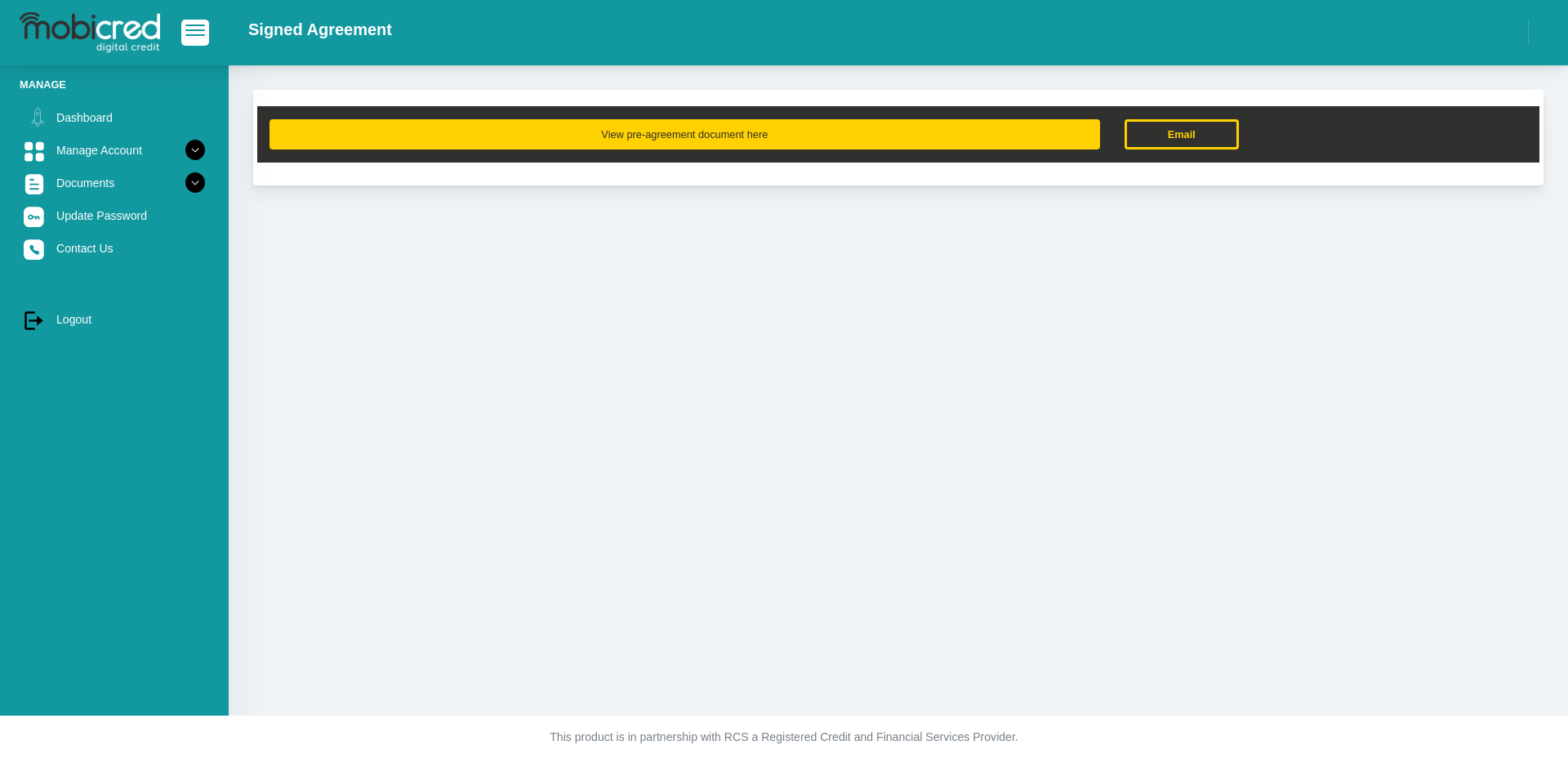
click at [742, 135] on button "View pre-agreement document here" at bounding box center [685, 134] width 830 height 30
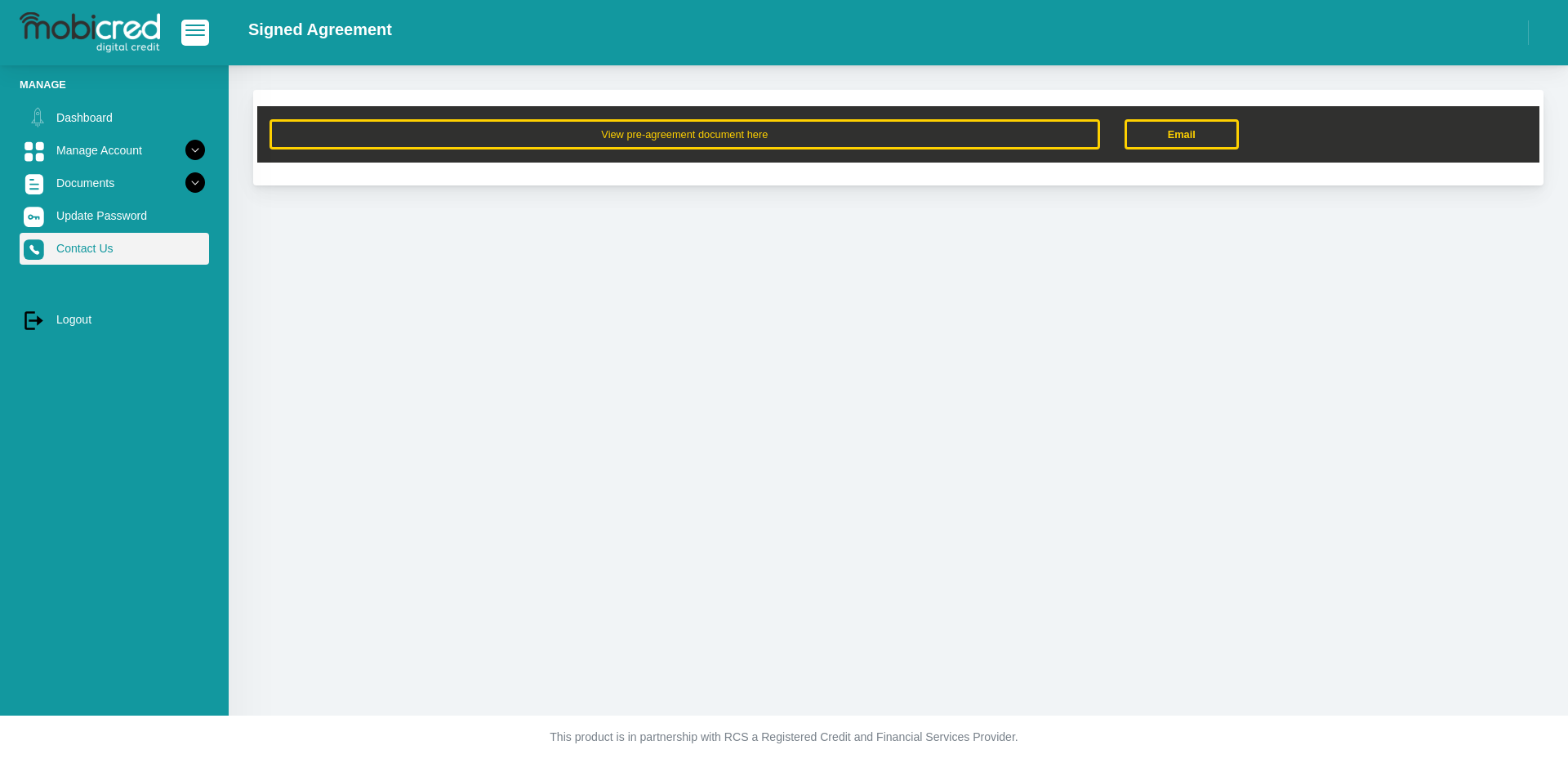
click at [68, 235] on link "Contact Us" at bounding box center [115, 248] width 190 height 31
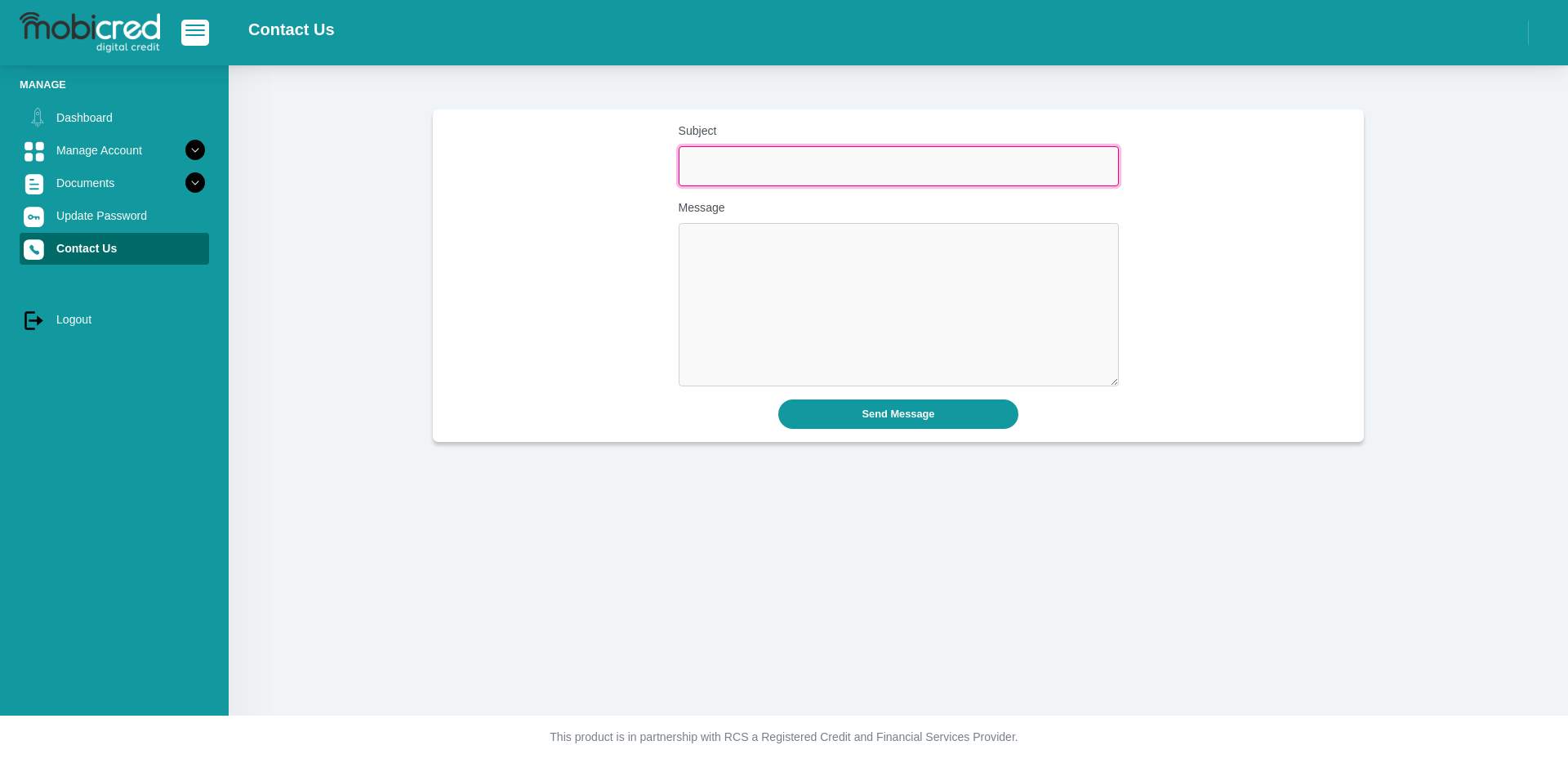
click at [718, 178] on input "Subject" at bounding box center [898, 166] width 440 height 40
type input "p"
type input "Please contact me regarding my account"
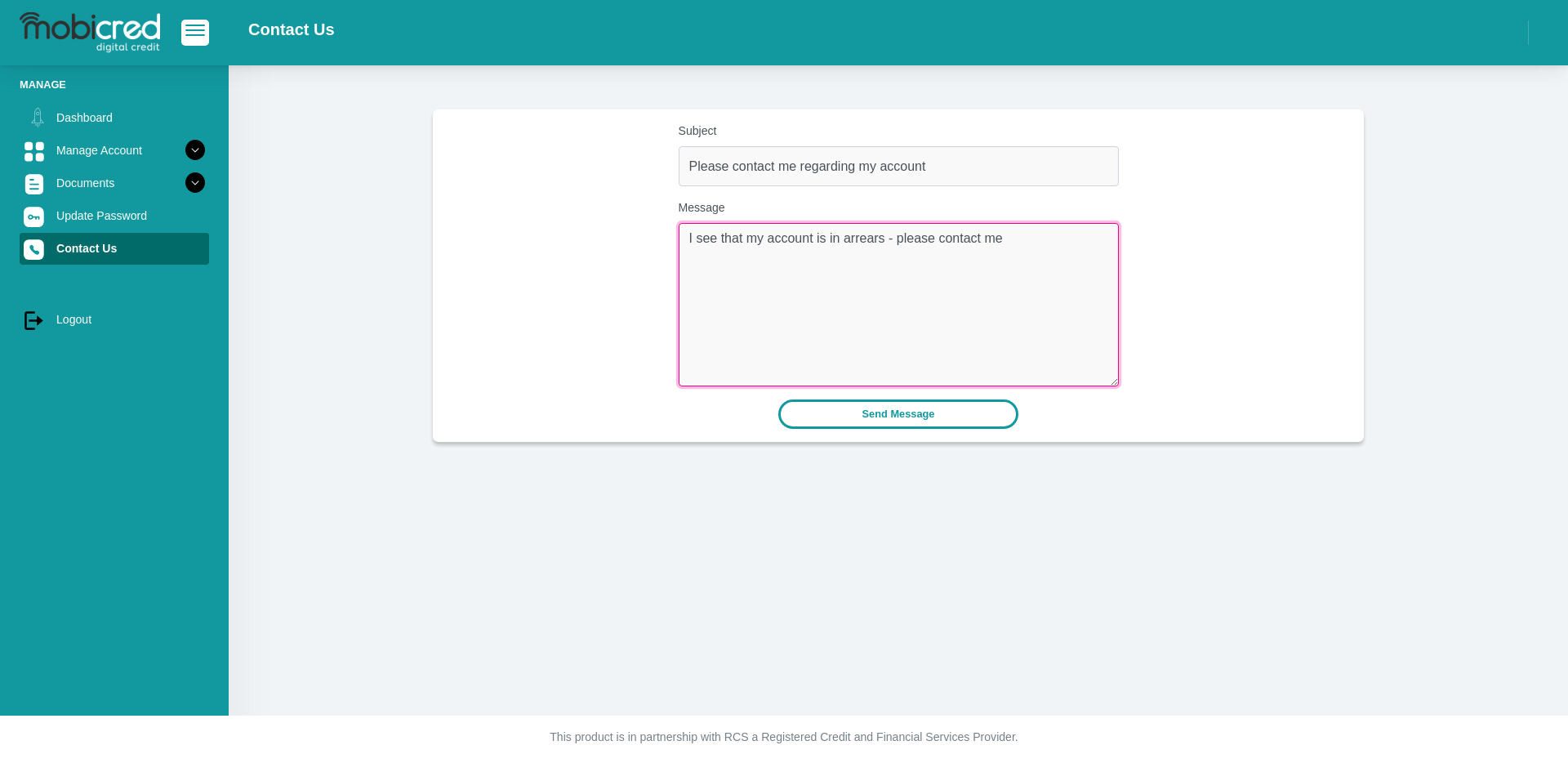
type textarea "I see that my account is in arrears - please contact me"
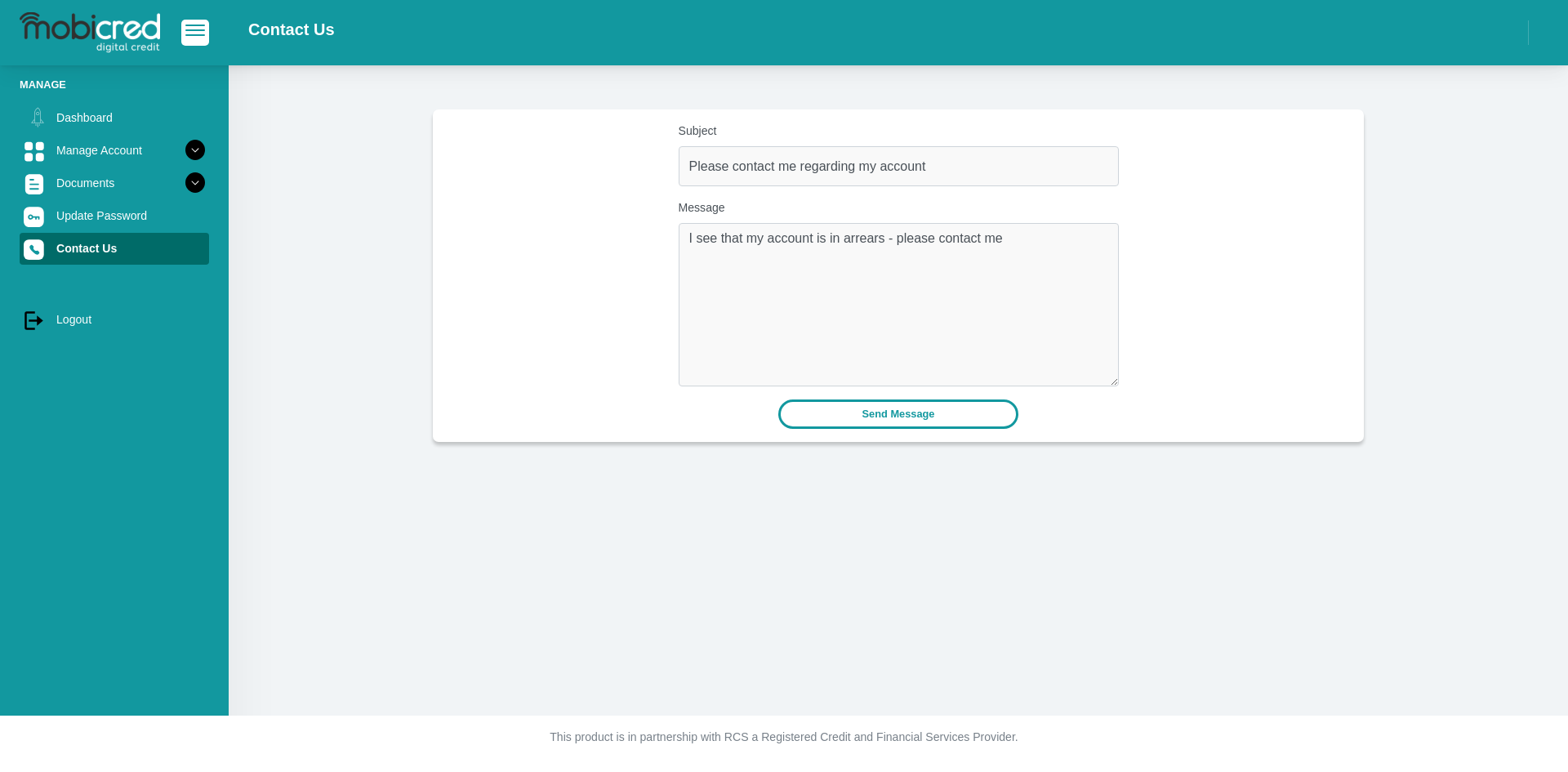
click at [893, 410] on button "Send Message" at bounding box center [898, 413] width 241 height 28
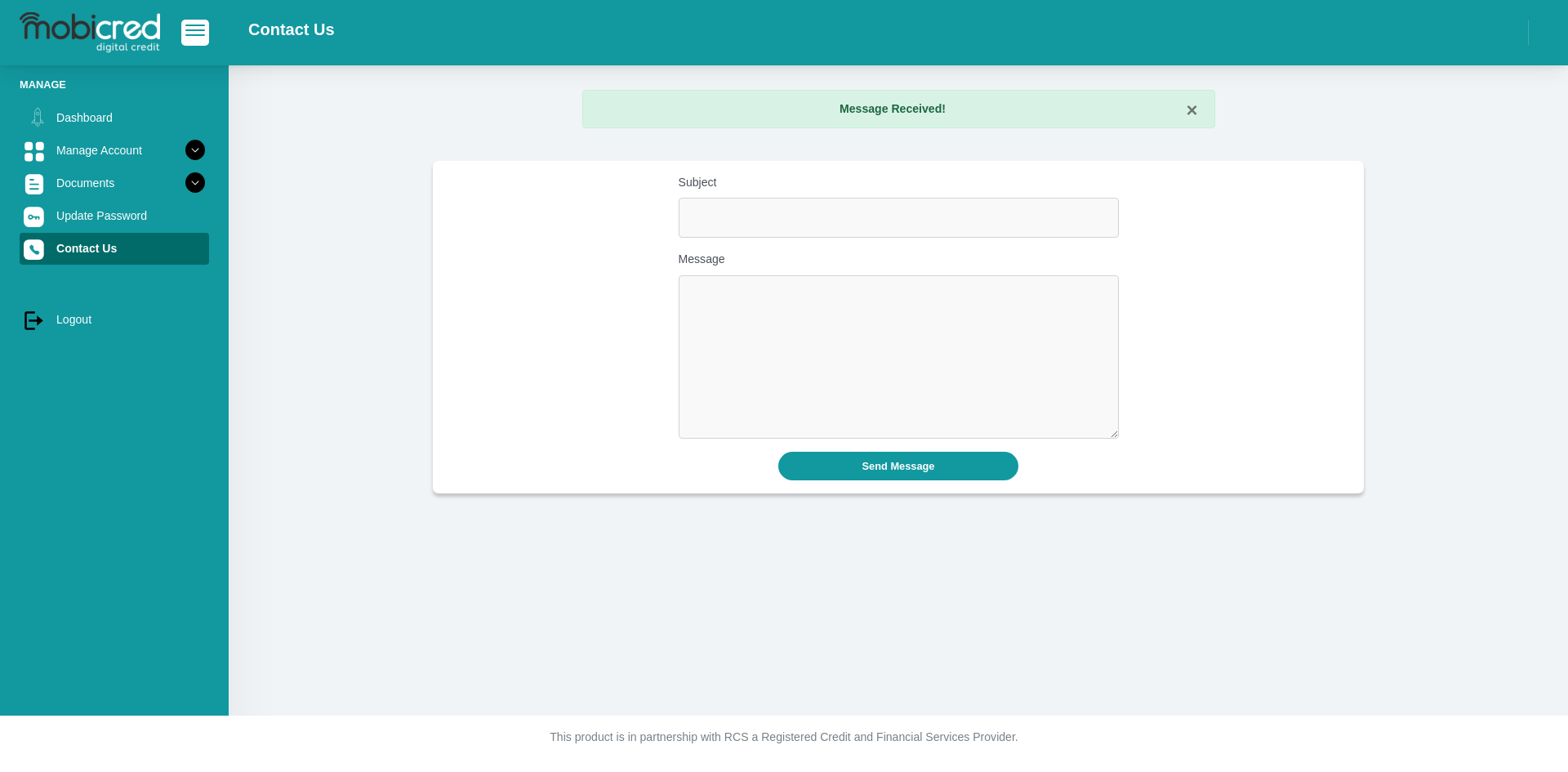
click at [181, 181] on icon at bounding box center [195, 182] width 27 height 27
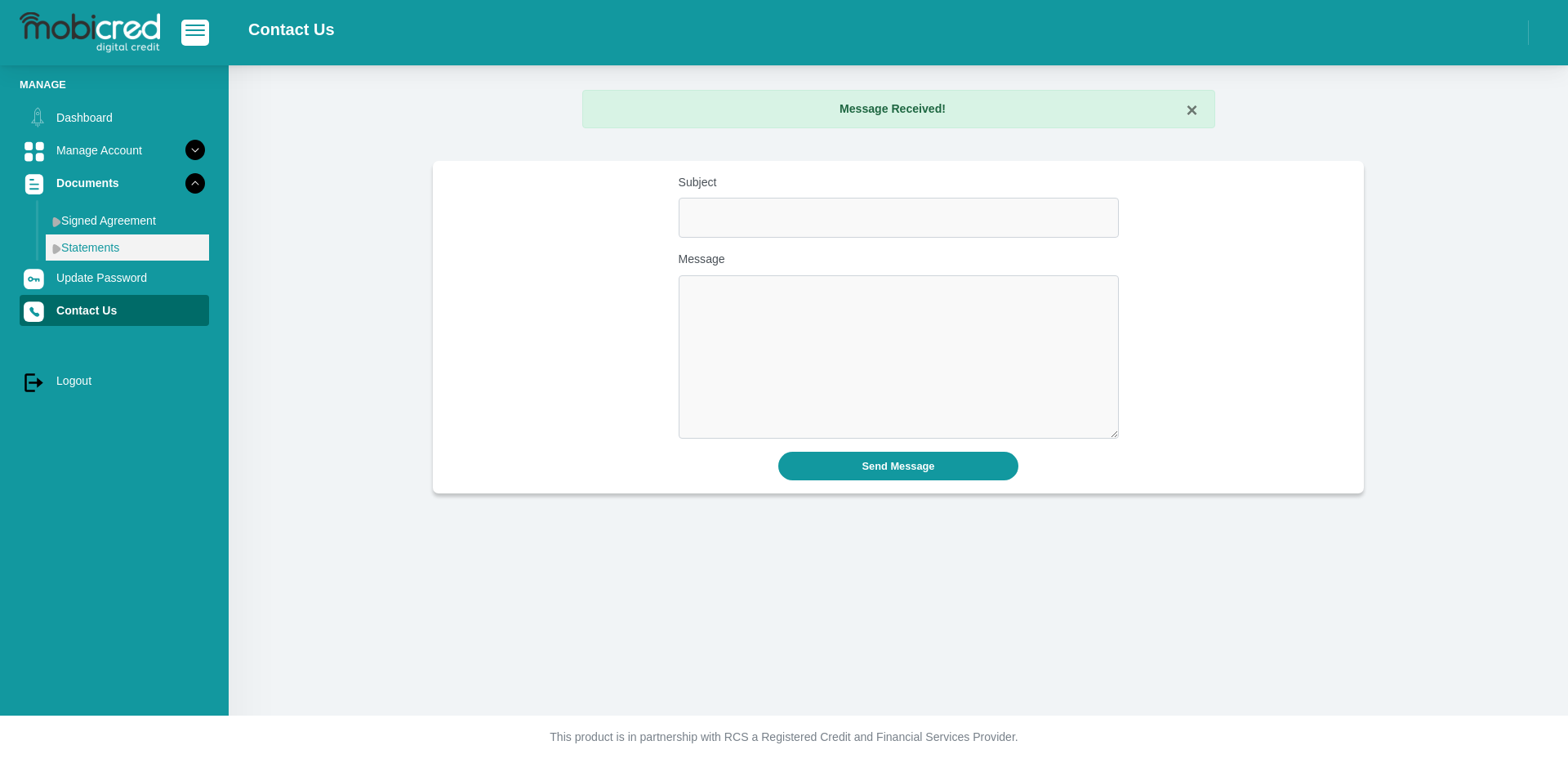
click at [79, 242] on link "Statements" at bounding box center [127, 247] width 163 height 26
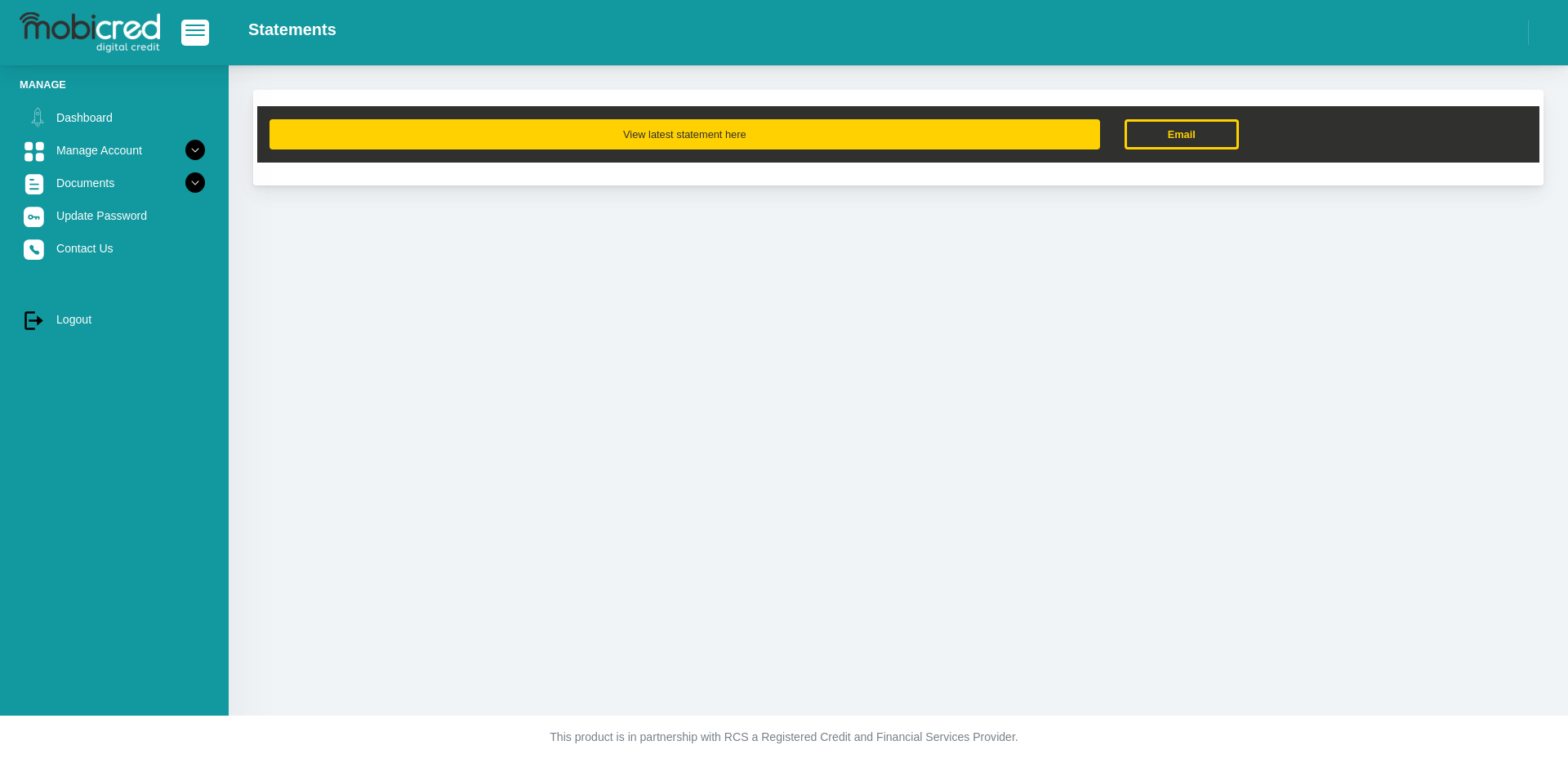
click at [698, 136] on button "View latest statement here" at bounding box center [685, 134] width 830 height 30
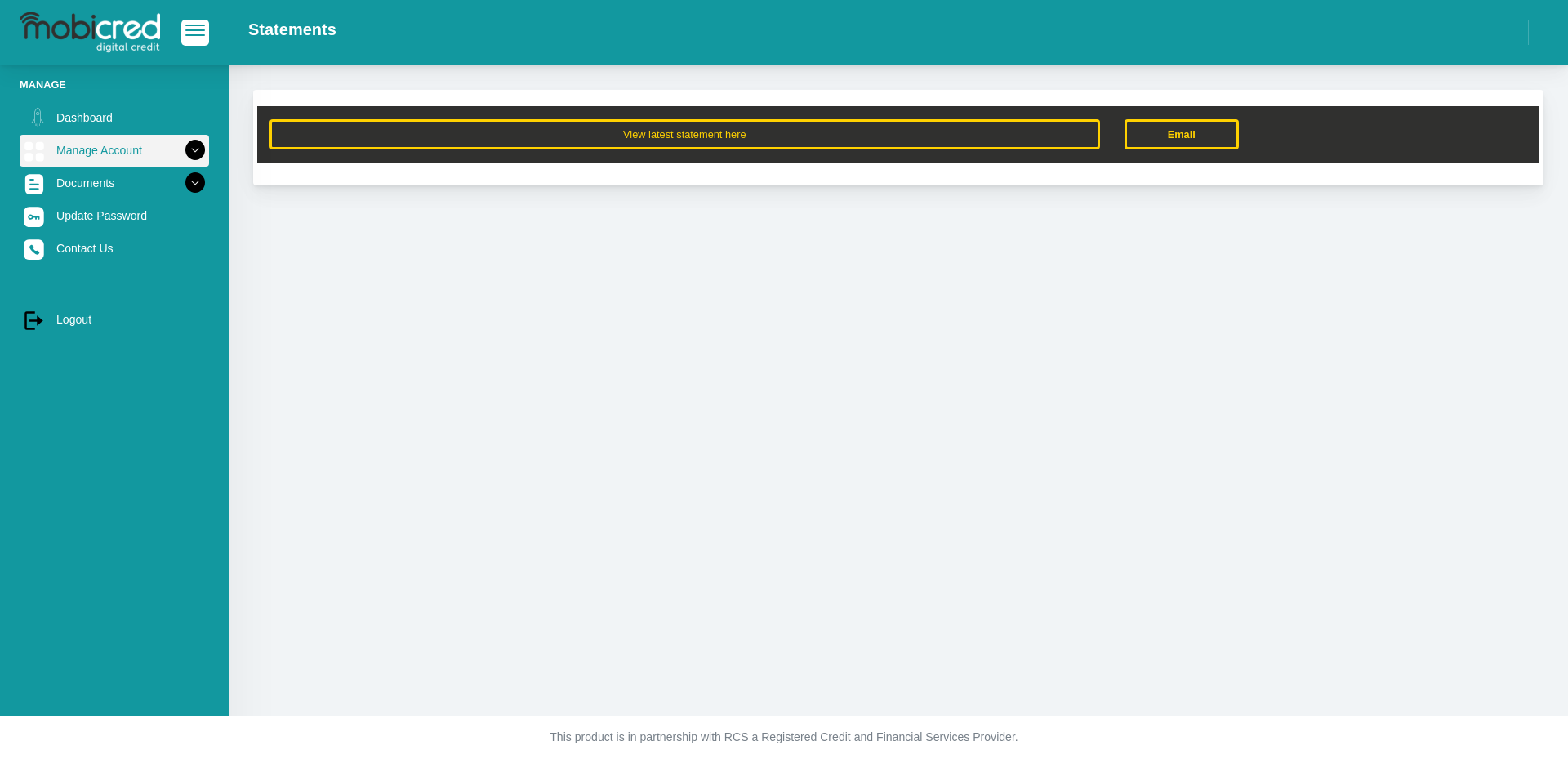
click at [188, 154] on icon at bounding box center [195, 150] width 27 height 27
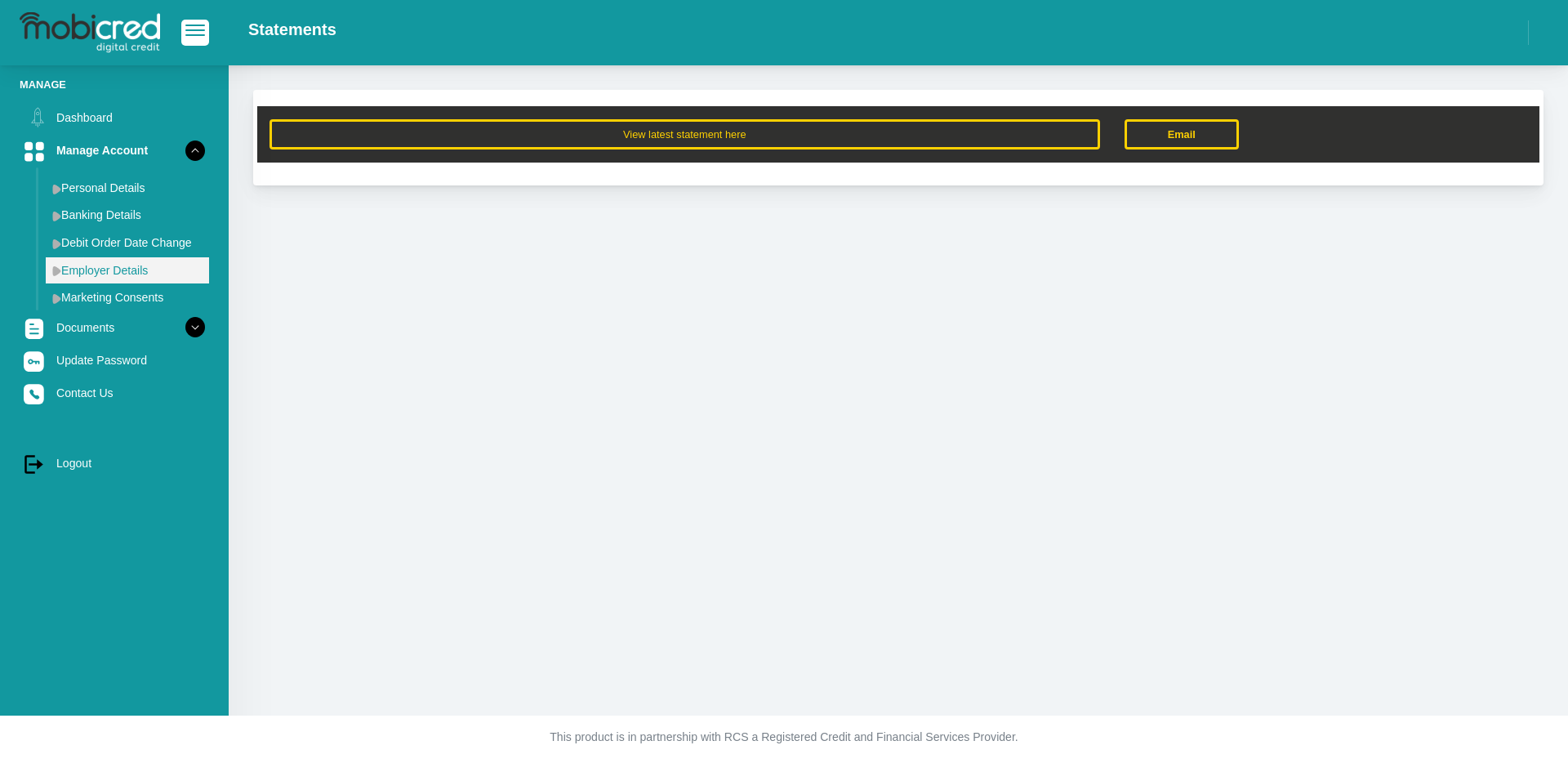
click at [122, 262] on link "Employer Details" at bounding box center [127, 270] width 163 height 26
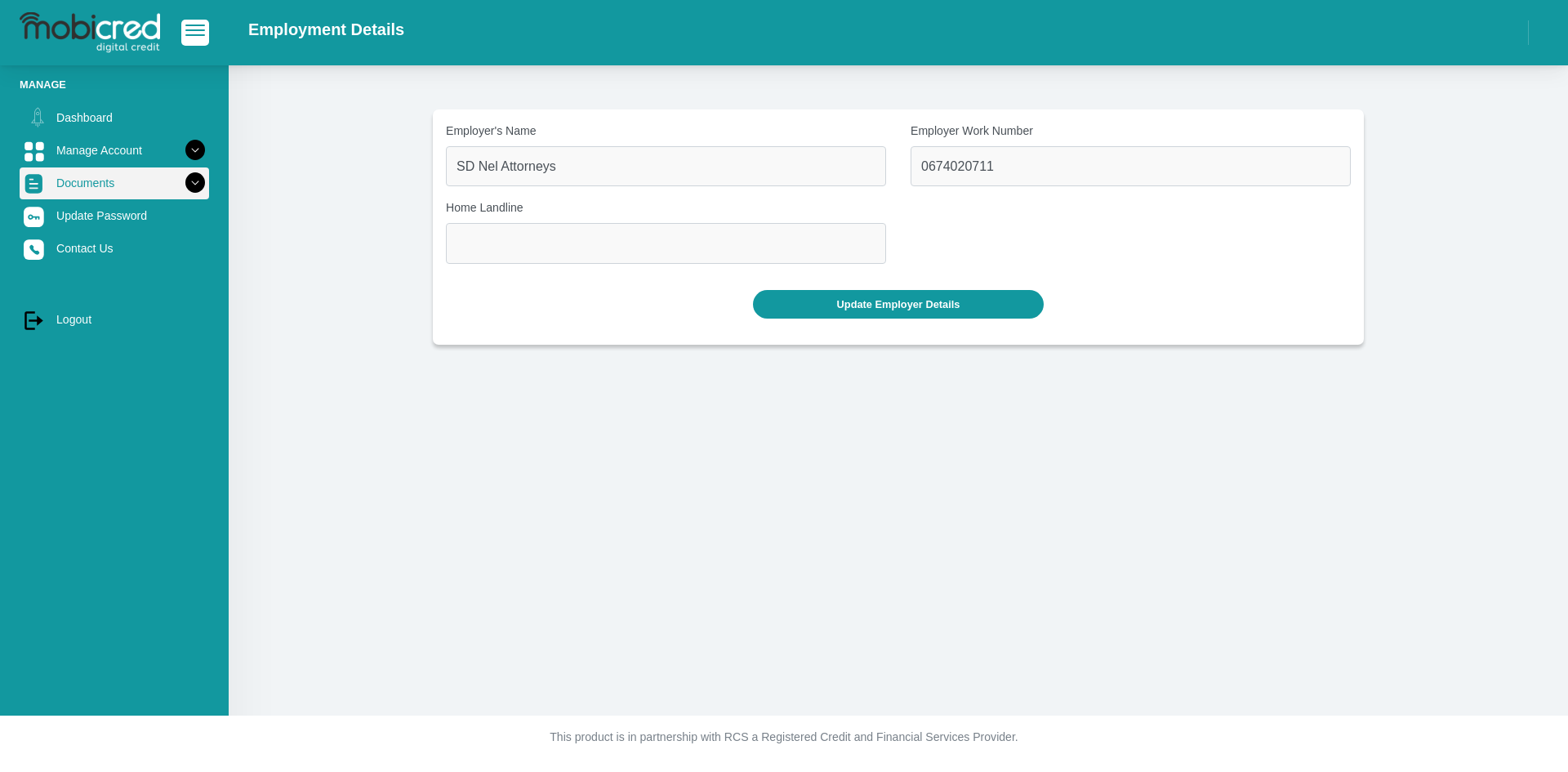
click at [181, 175] on icon at bounding box center [195, 182] width 27 height 27
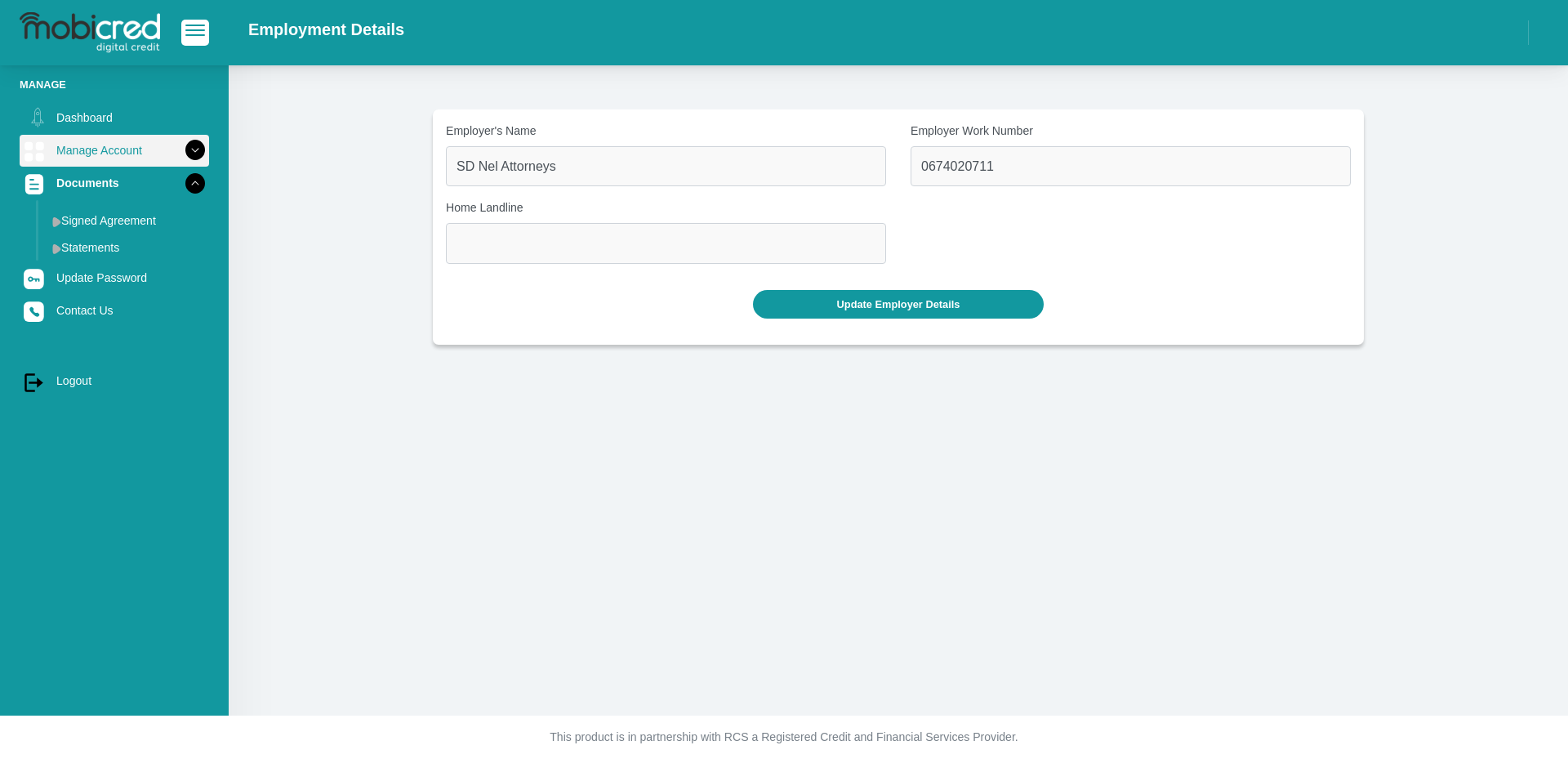
click at [194, 141] on icon at bounding box center [195, 150] width 27 height 27
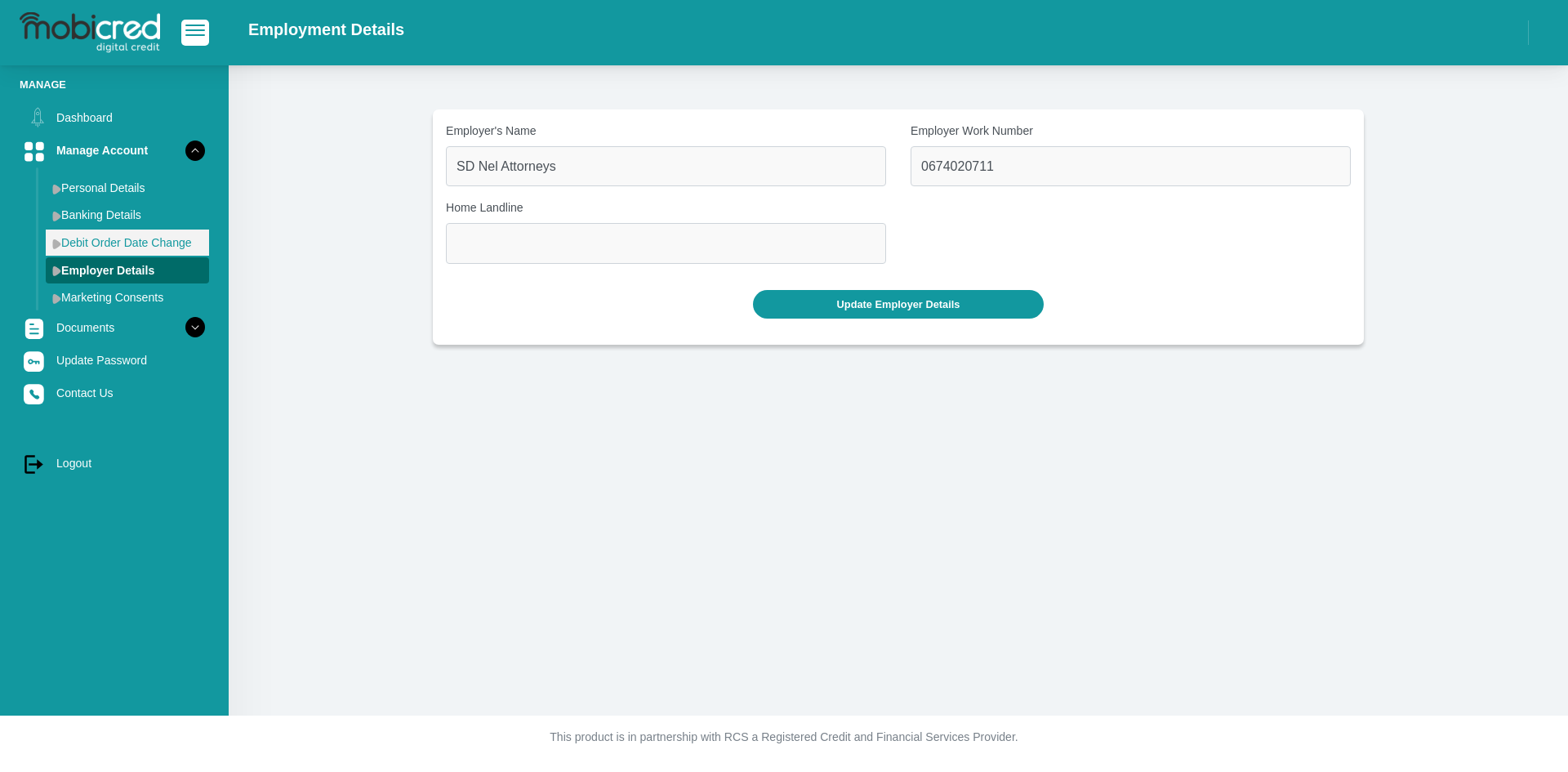
click at [50, 243] on link "Debit Order Date Change" at bounding box center [127, 242] width 163 height 26
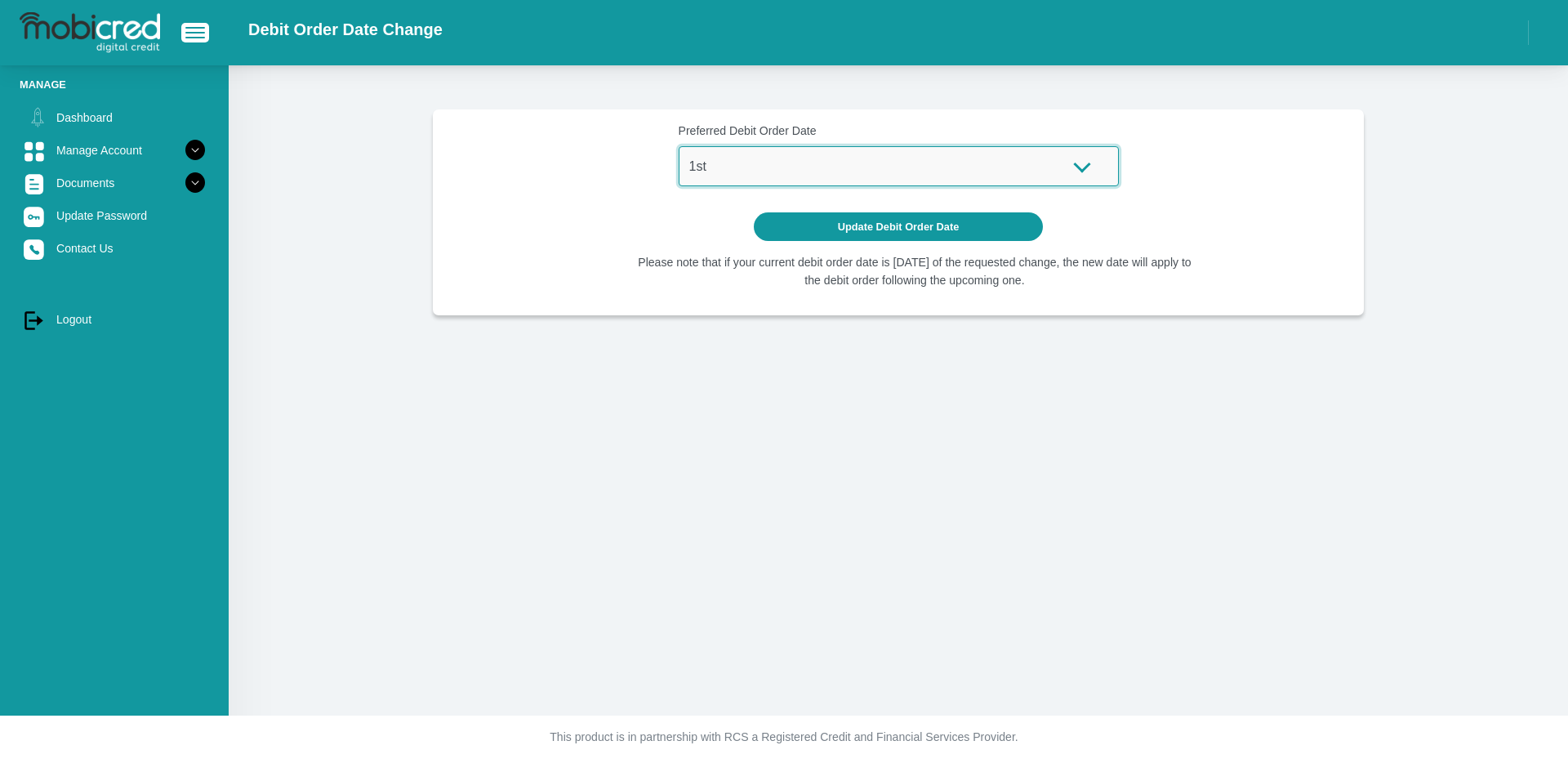
click at [1103, 172] on select "1st 2nd 3rd 4th 5th 7th 18th 19th 20th 21st 22nd 23rd 24th 25th 26th 27th 28th …" at bounding box center [898, 166] width 440 height 40
select select "28"
click at [679, 146] on select "1st 2nd 3rd 4th 5th 7th 18th 19th 20th 21st 22nd 23rd 24th 25th 26th 27th 28th …" at bounding box center [898, 166] width 440 height 40
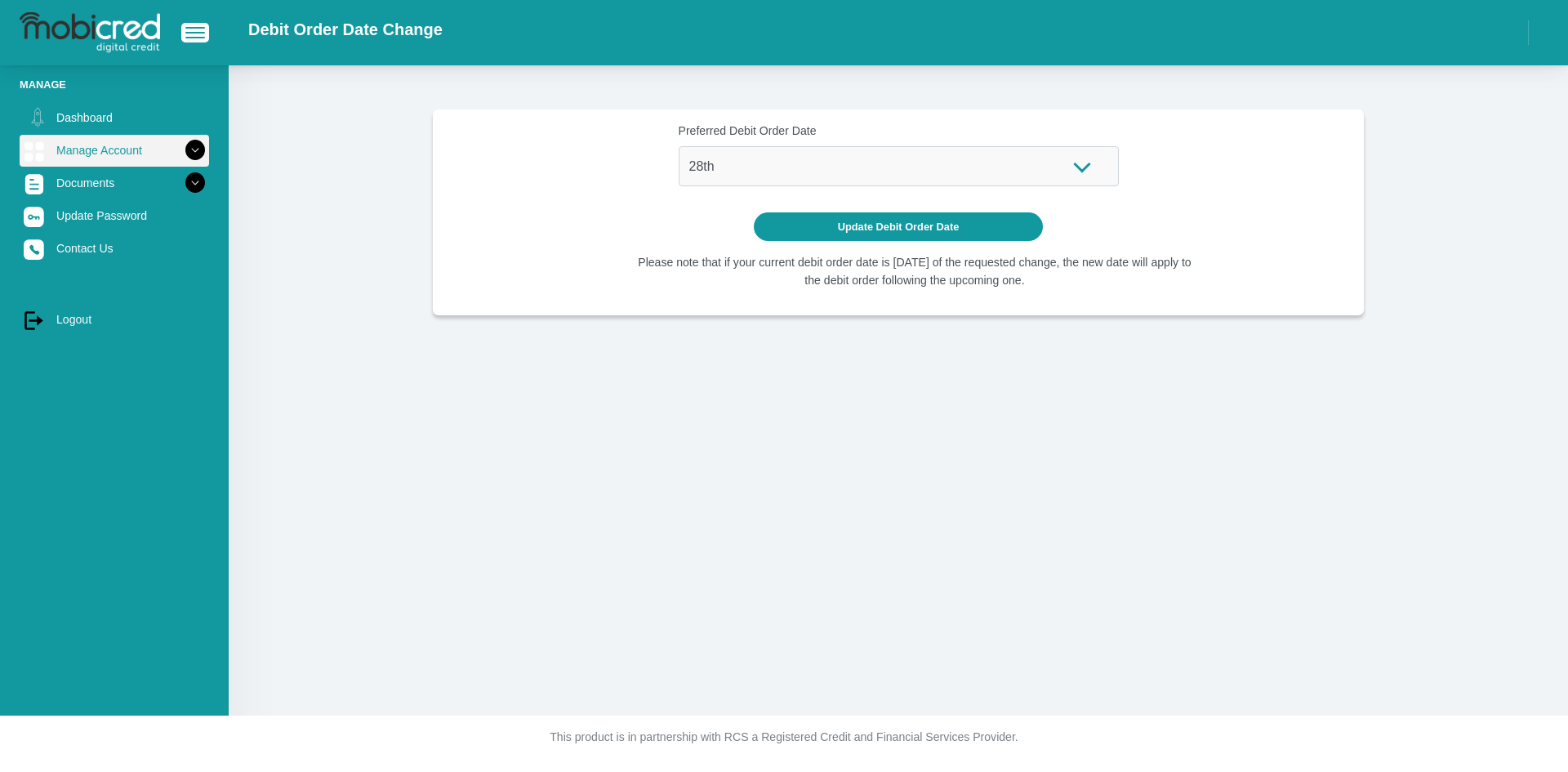
click at [181, 156] on icon at bounding box center [195, 150] width 27 height 27
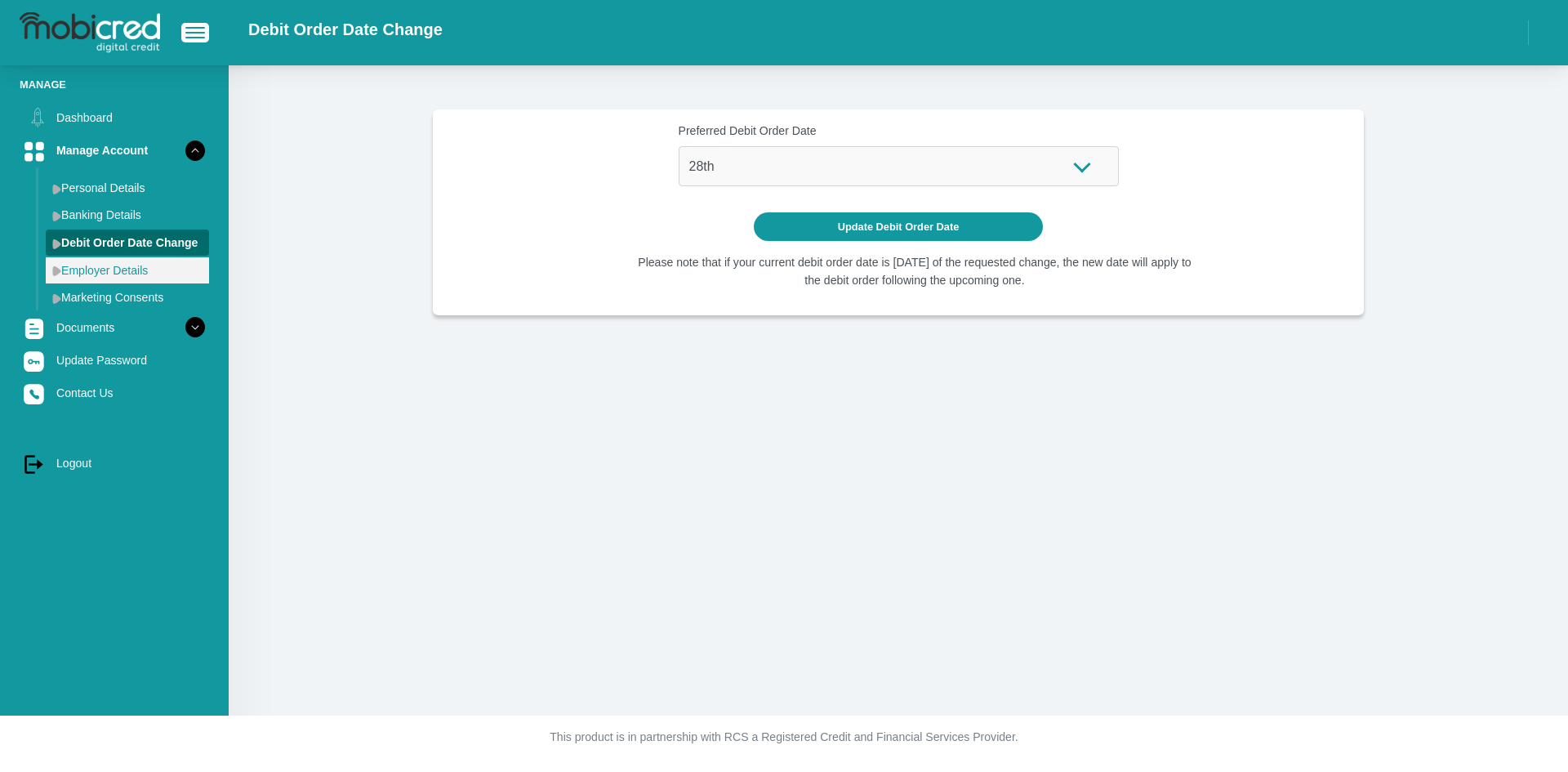
click at [140, 274] on link "Employer Details" at bounding box center [127, 270] width 163 height 26
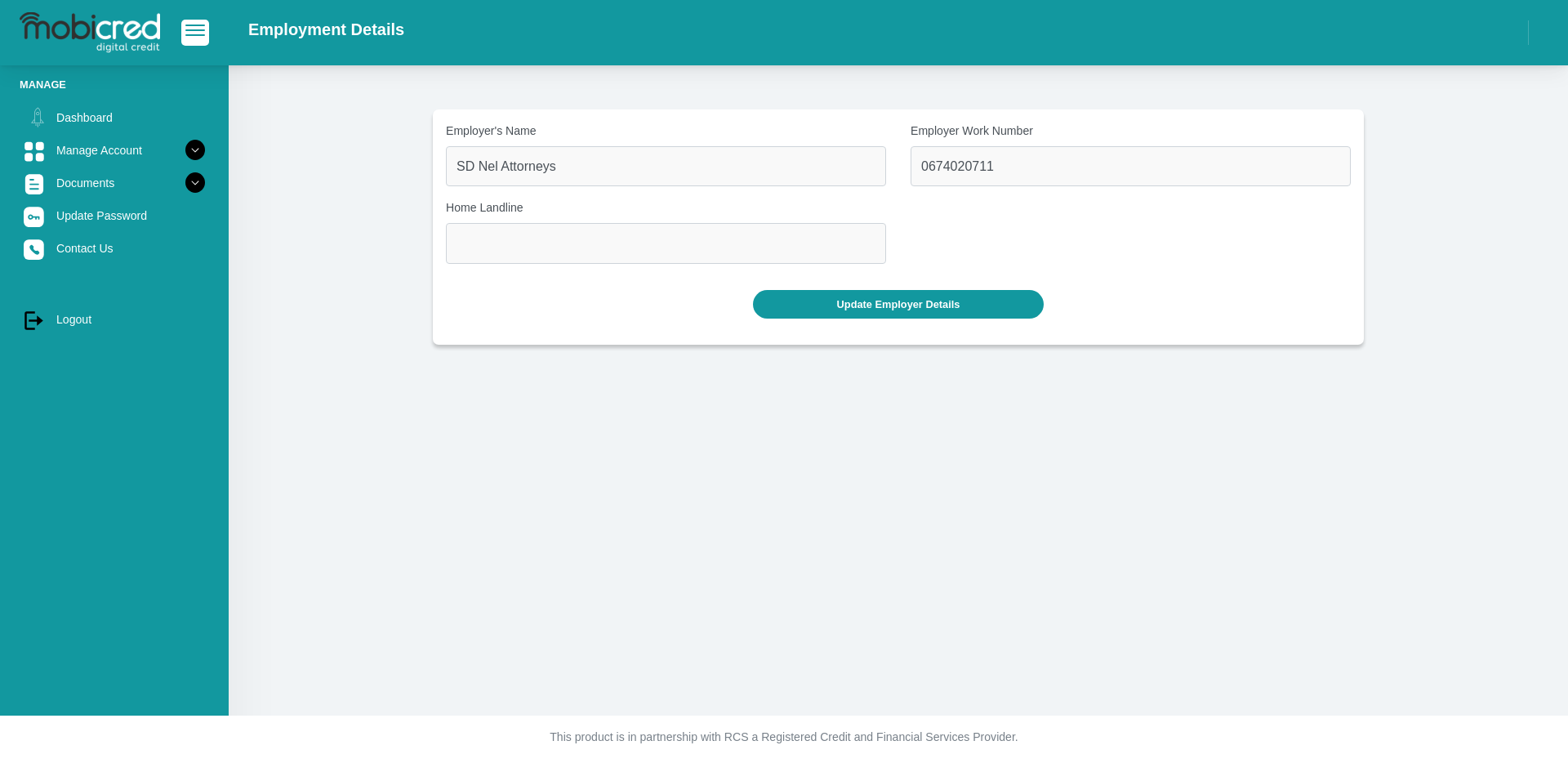
click at [181, 154] on icon at bounding box center [195, 150] width 27 height 27
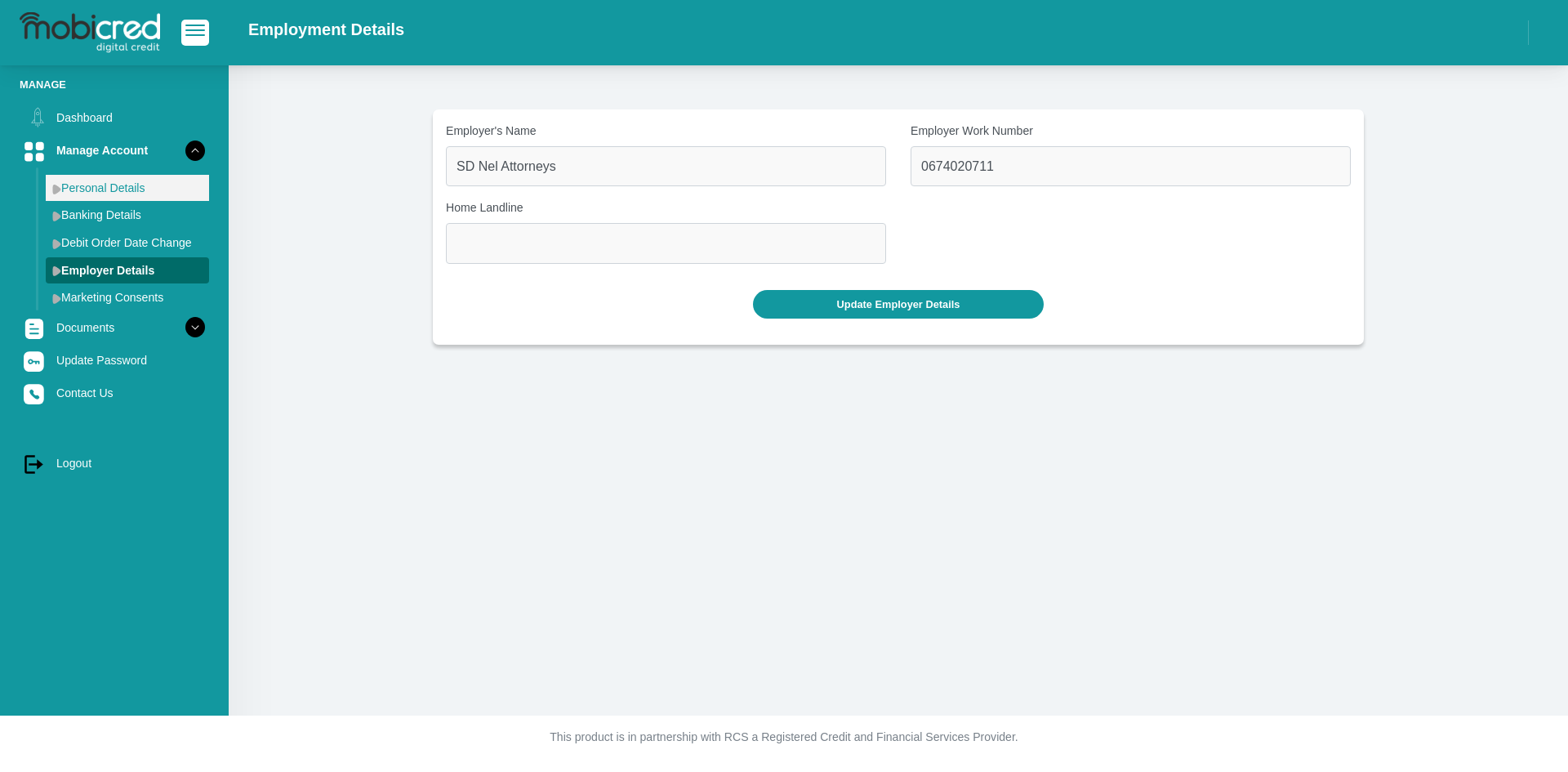
click at [137, 182] on link "Personal Details" at bounding box center [127, 187] width 163 height 26
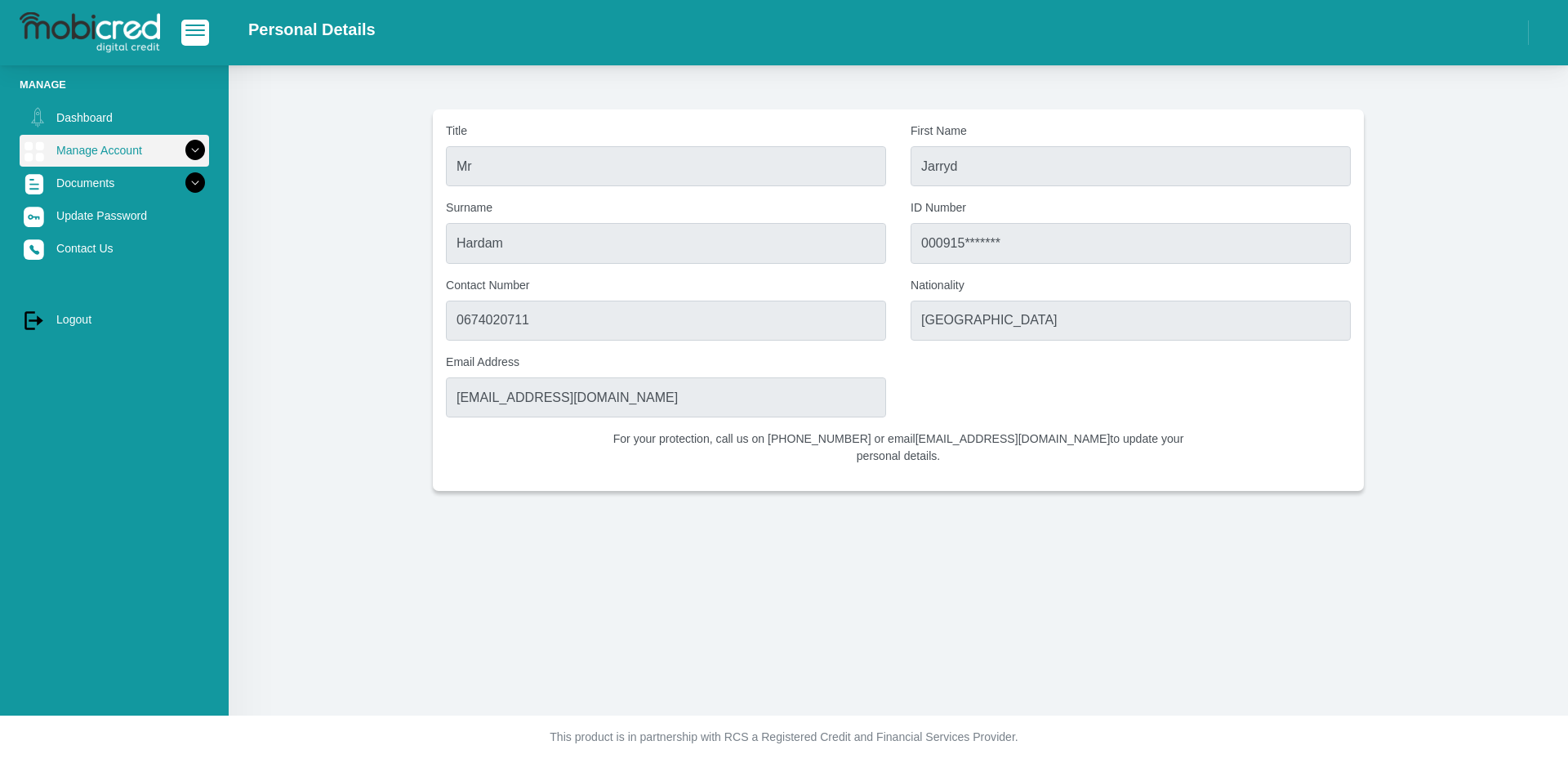
click at [181, 157] on icon at bounding box center [195, 150] width 27 height 27
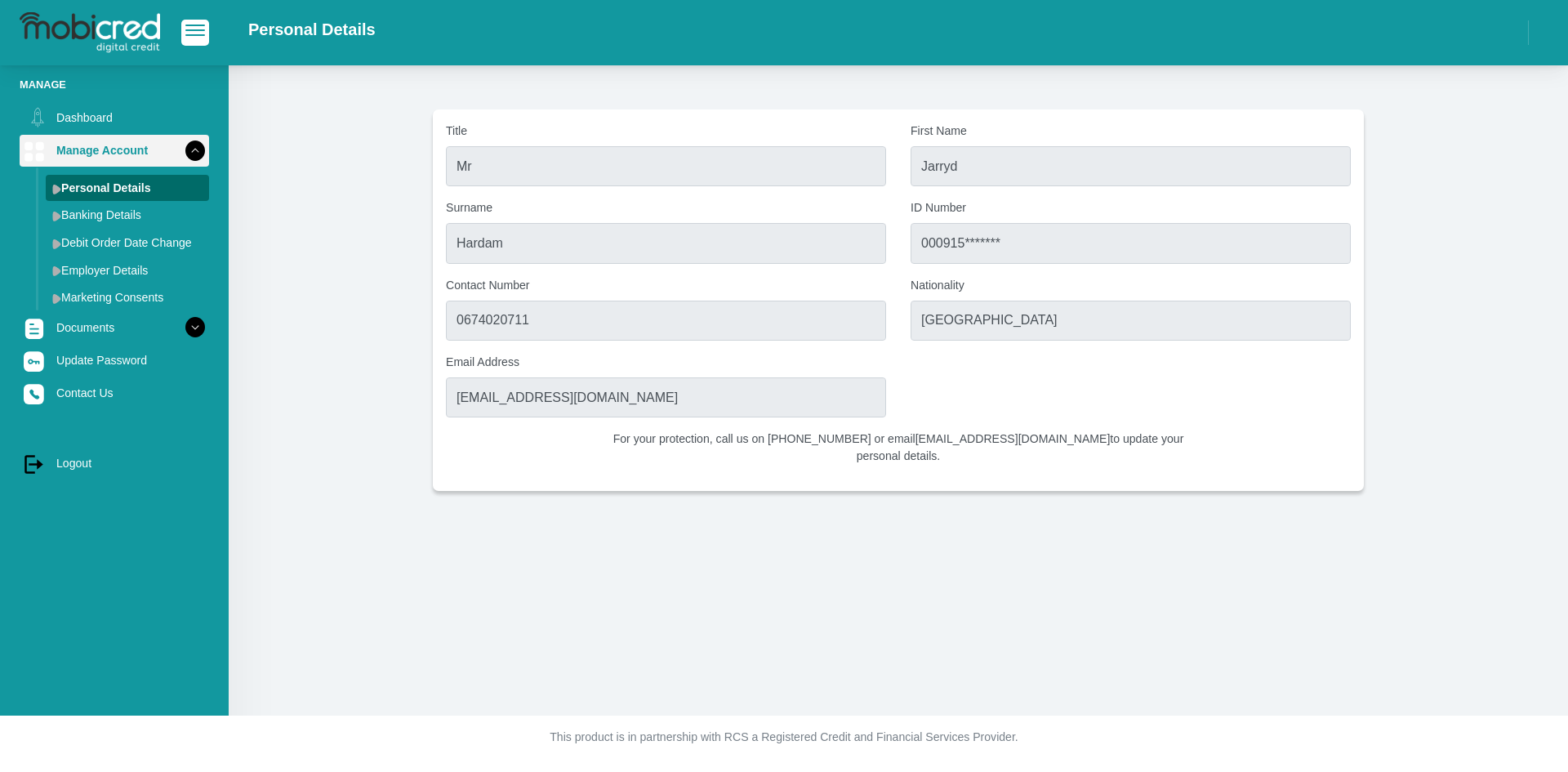
click at [181, 156] on icon at bounding box center [195, 150] width 27 height 27
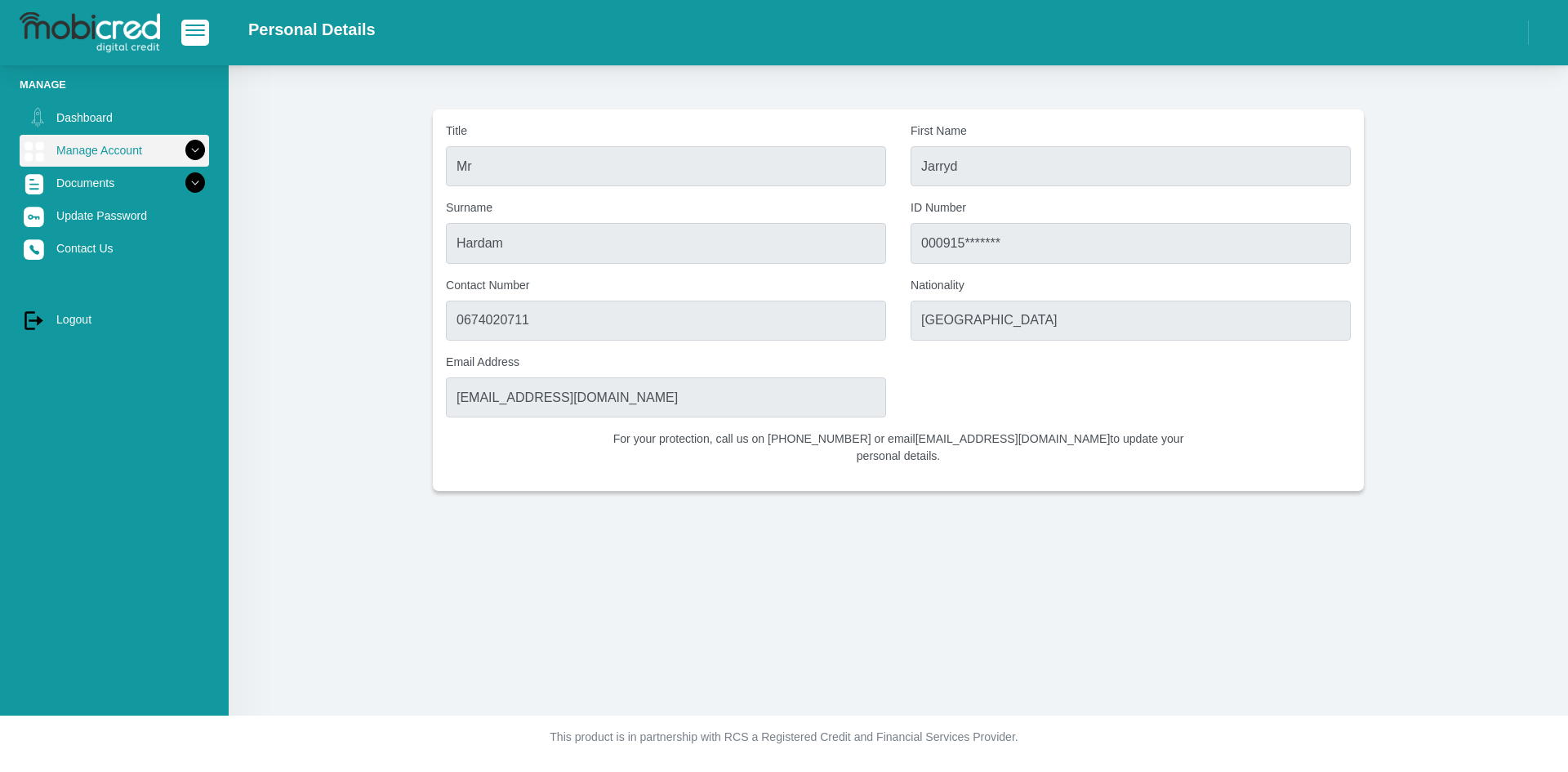
click at [181, 152] on icon at bounding box center [195, 150] width 27 height 27
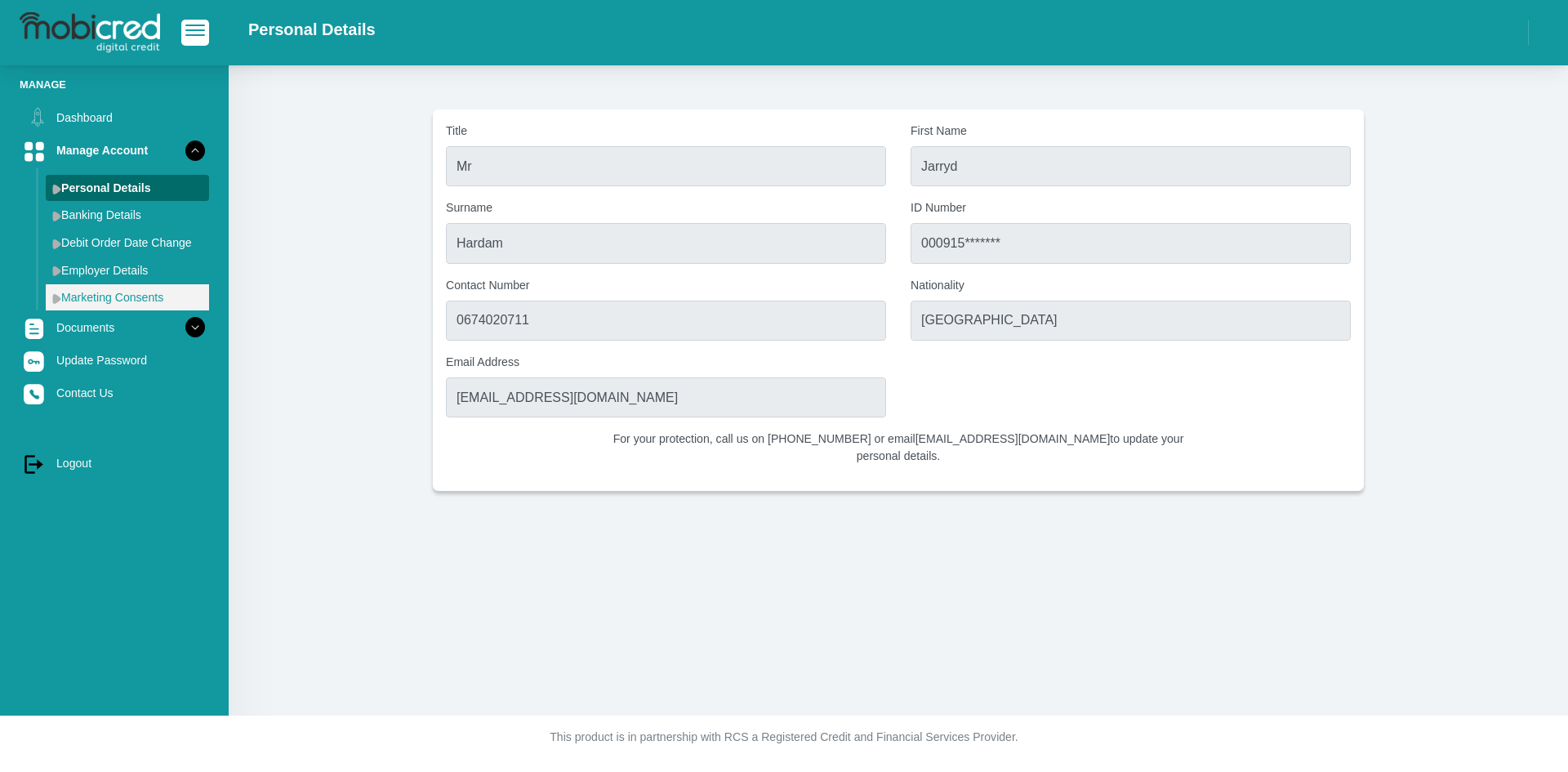
click at [111, 299] on link "Marketing Consents" at bounding box center [127, 297] width 163 height 26
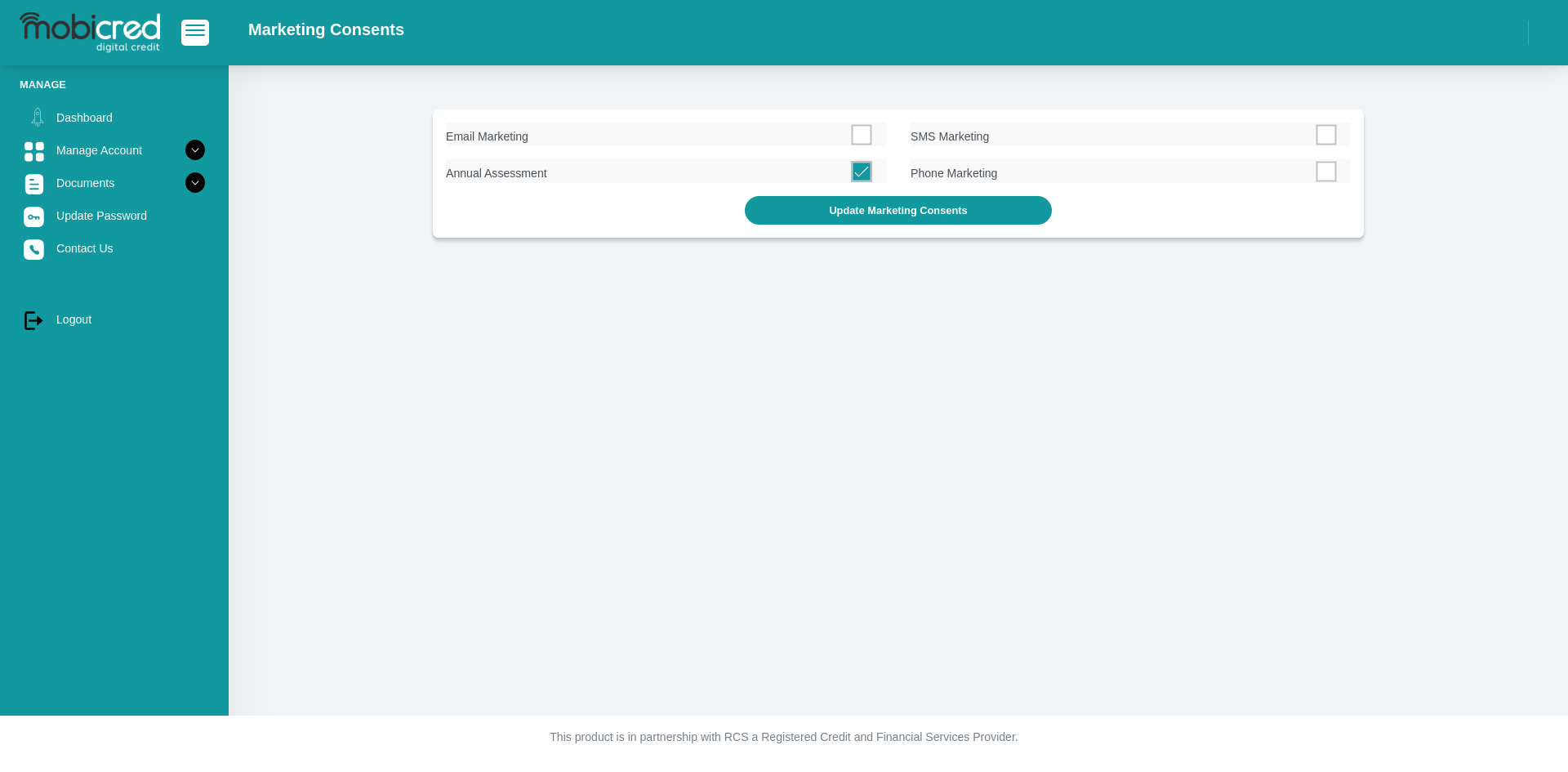
click at [859, 174] on span at bounding box center [862, 171] width 21 height 21
click at [429, 163] on Assessment "Annual Assessment" at bounding box center [429, 163] width 0 height 0
click at [826, 214] on button "Update Marketing Consents" at bounding box center [898, 210] width 306 height 28
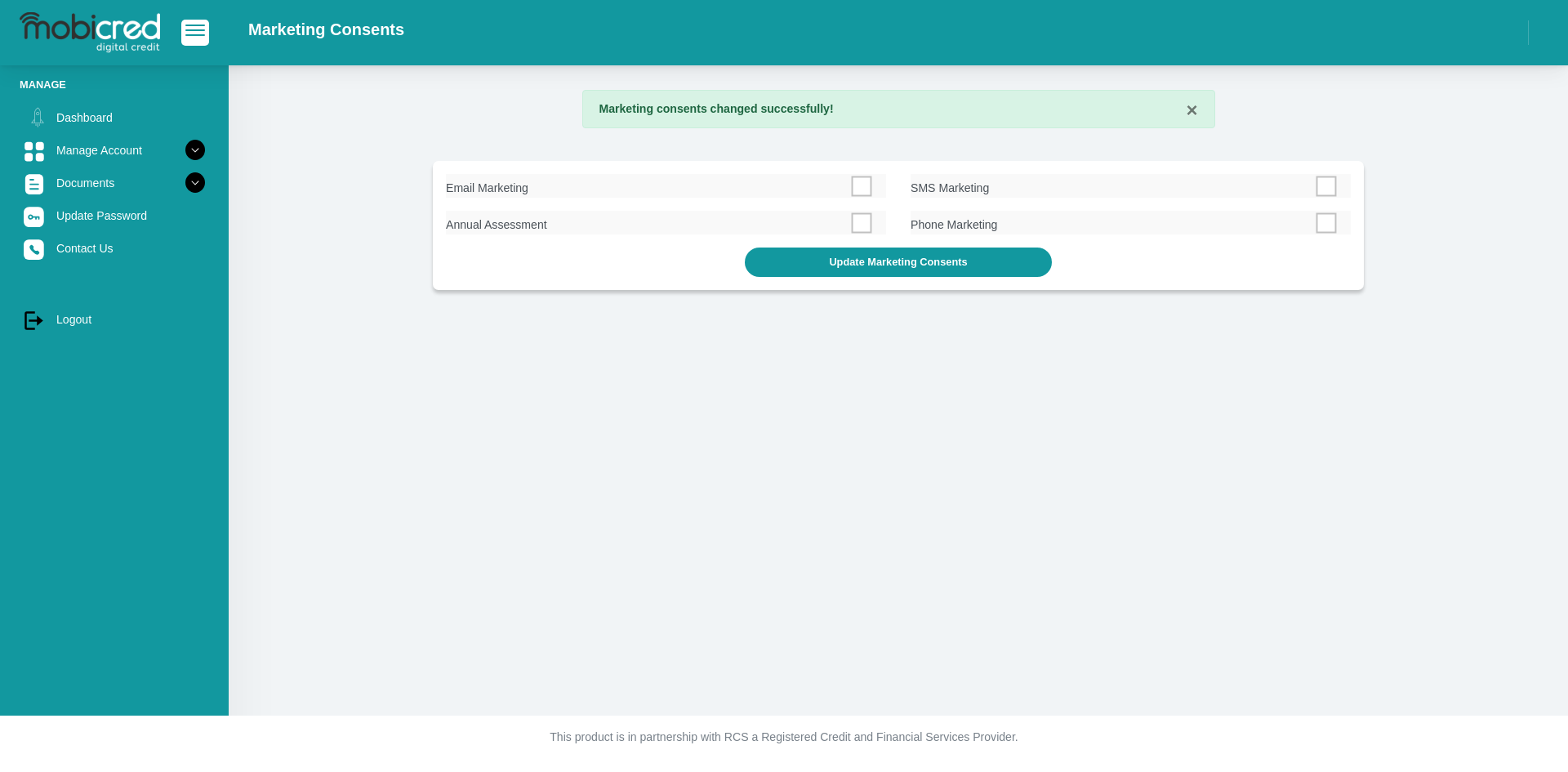
click at [114, 114] on link "Dashboard" at bounding box center [115, 117] width 190 height 31
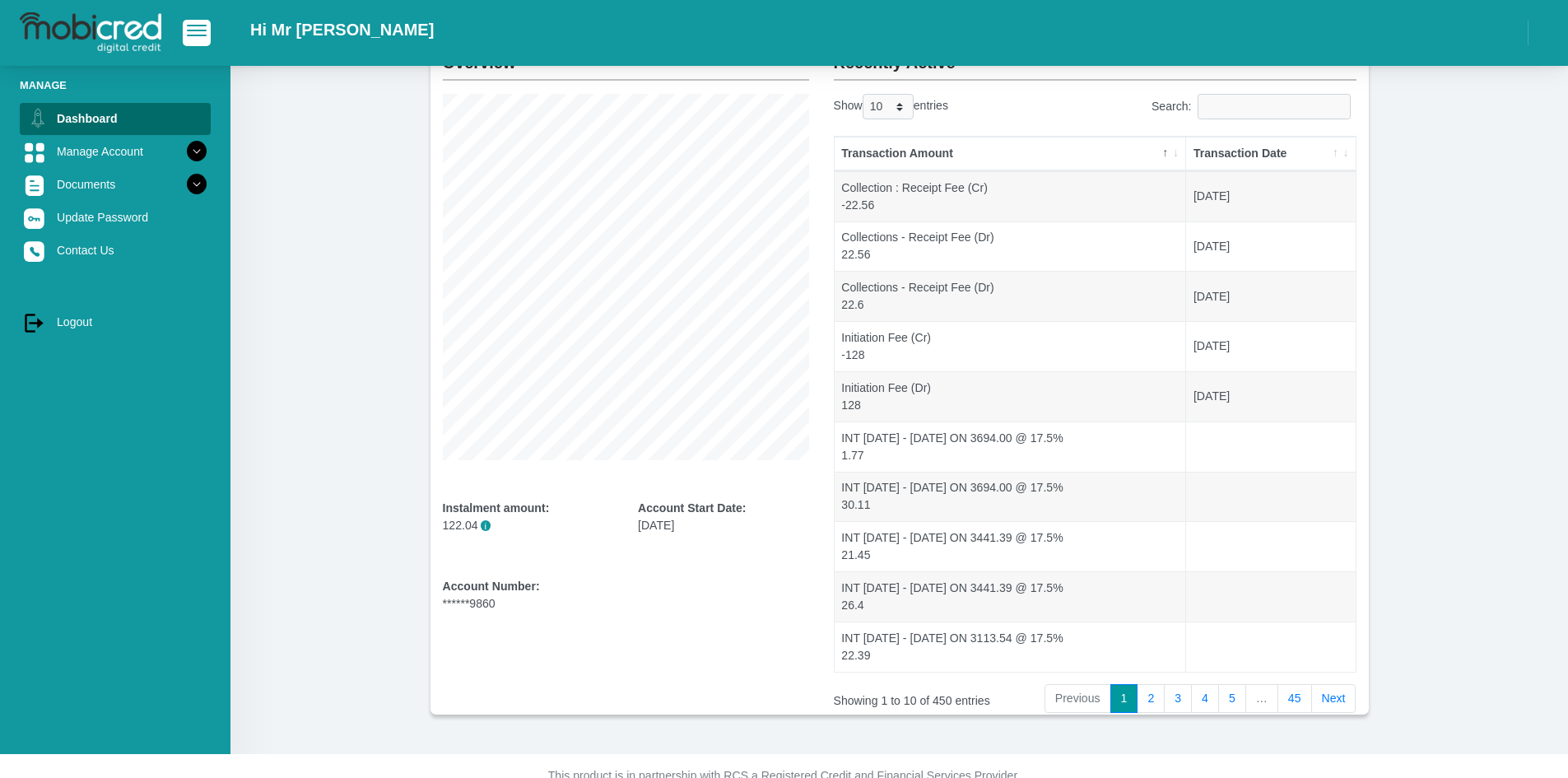
scroll to position [151, 0]
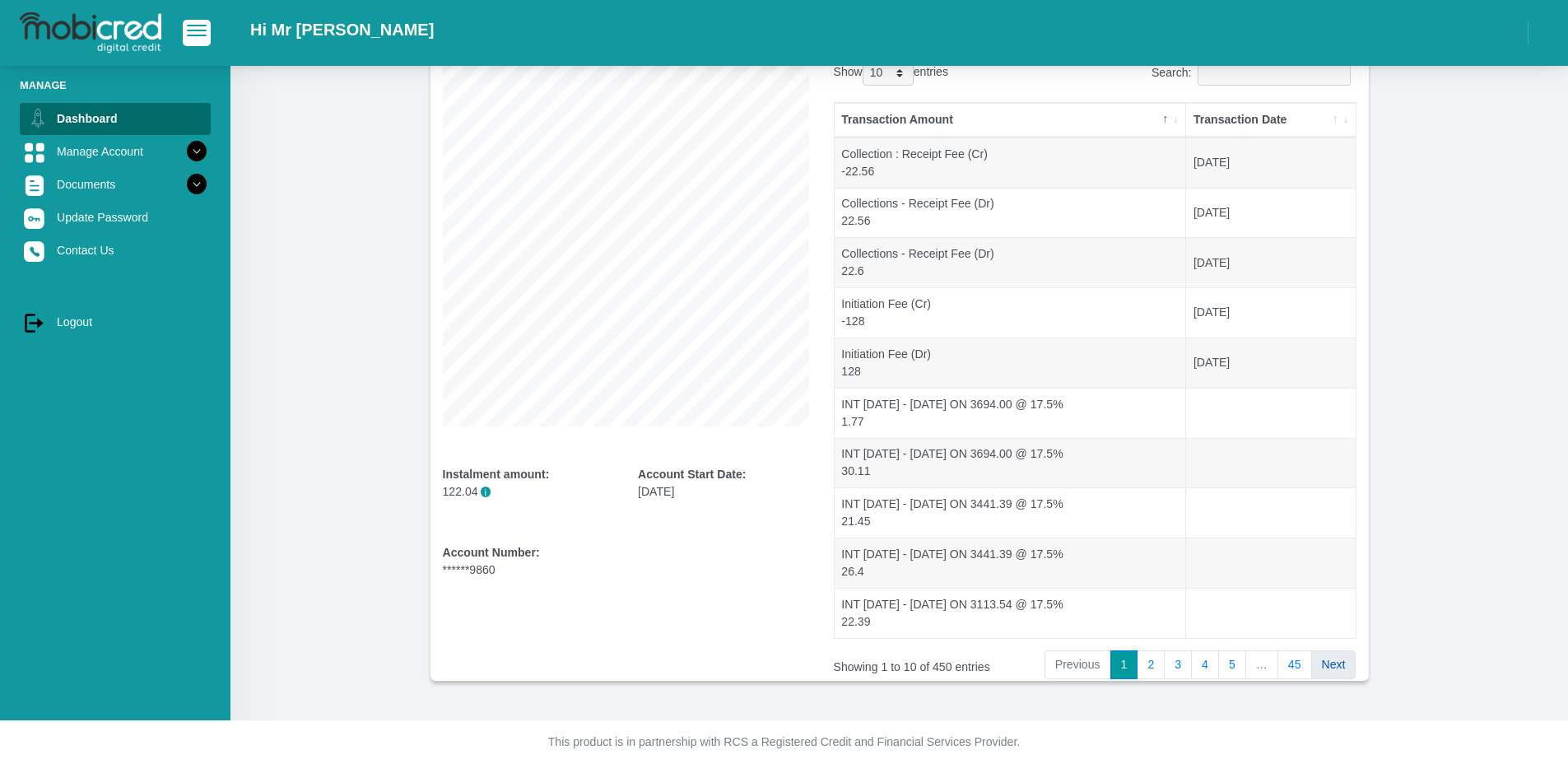
click at [1312, 668] on link "Next" at bounding box center [1334, 664] width 45 height 29
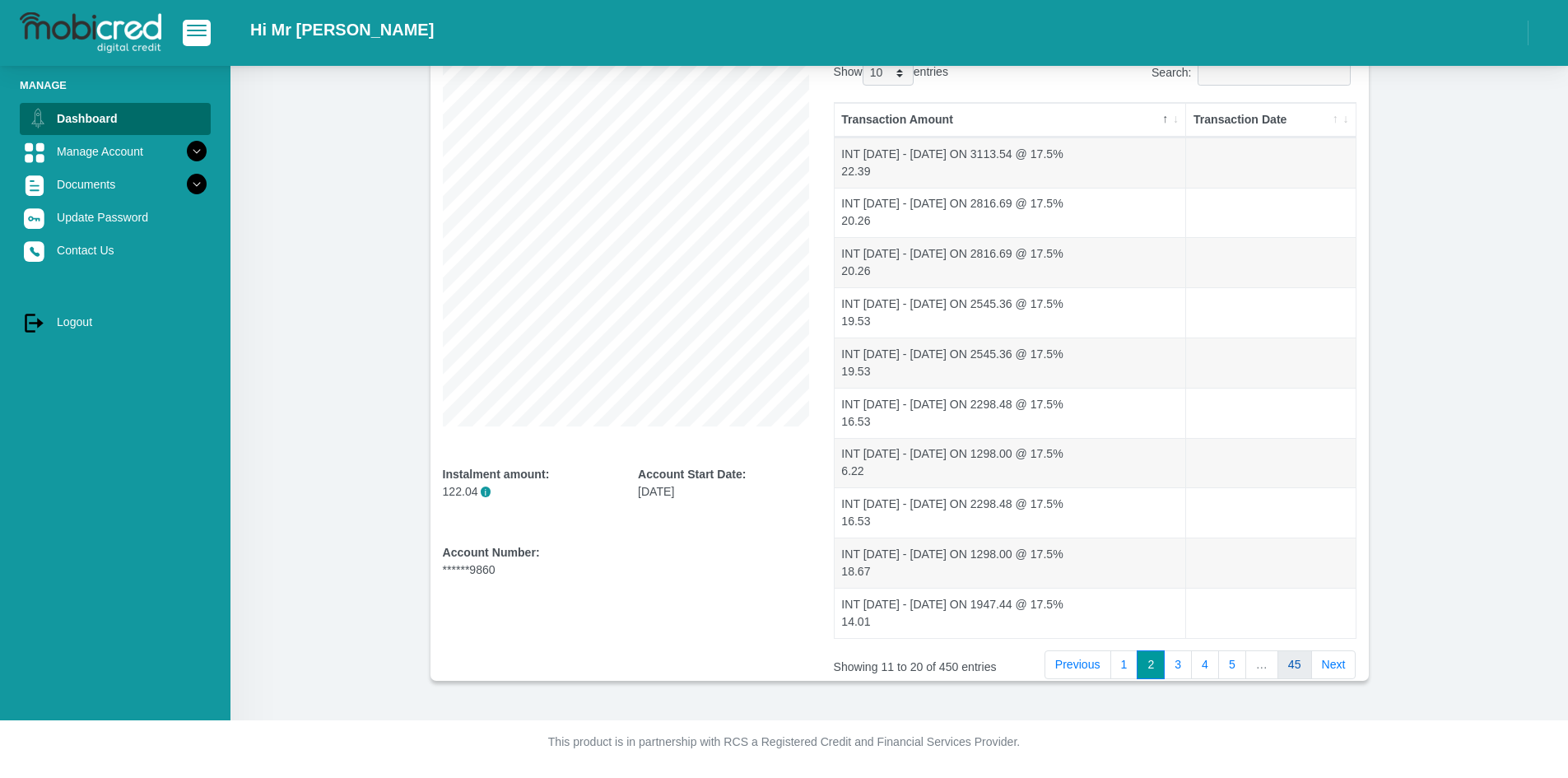
click at [1302, 668] on link "45" at bounding box center [1294, 664] width 34 height 29
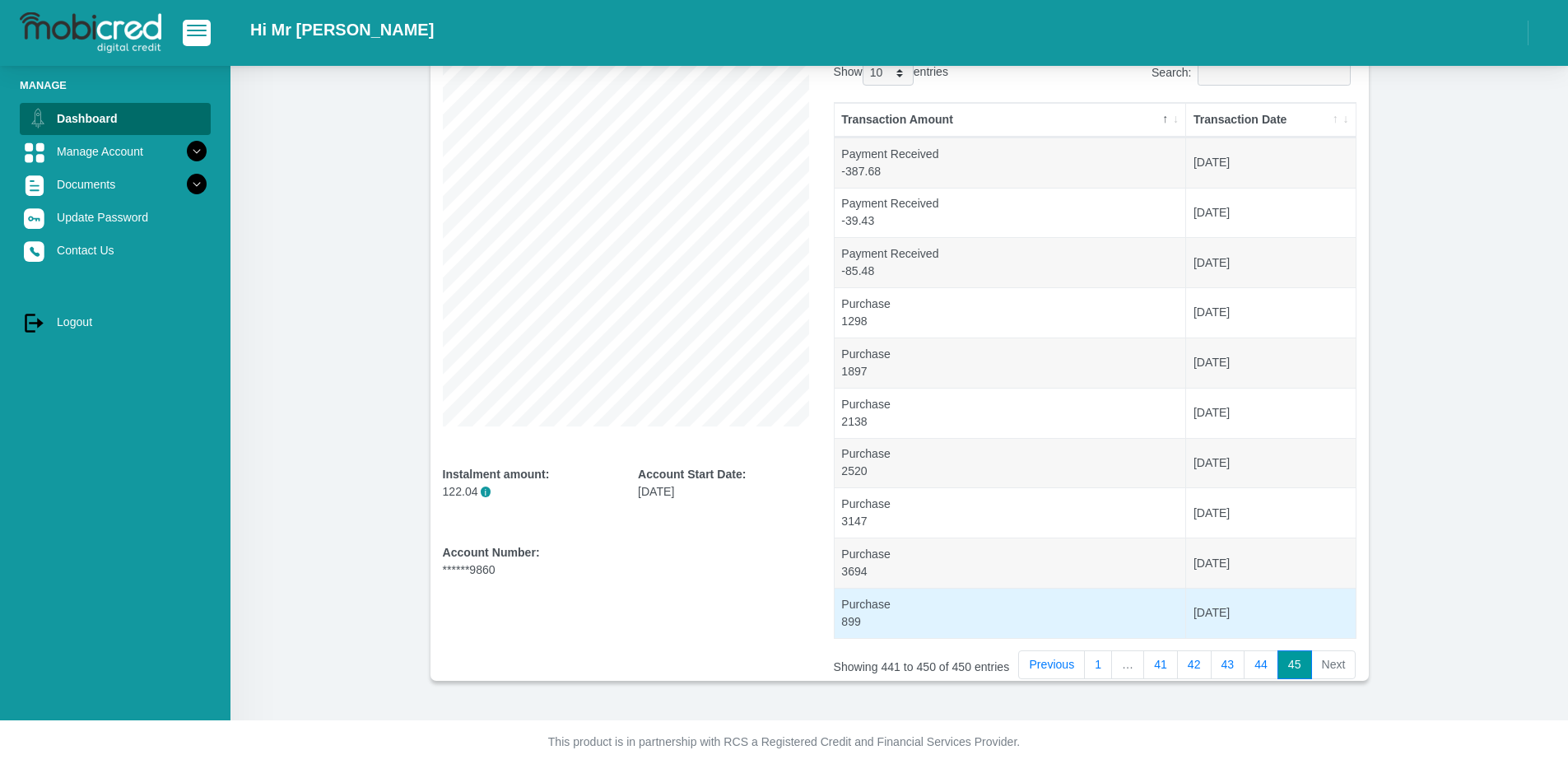
drag, startPoint x: 1254, startPoint y: 610, endPoint x: 1199, endPoint y: 609, distance: 55.0
click at [1199, 609] on td "[DATE]" at bounding box center [1269, 613] width 169 height 50
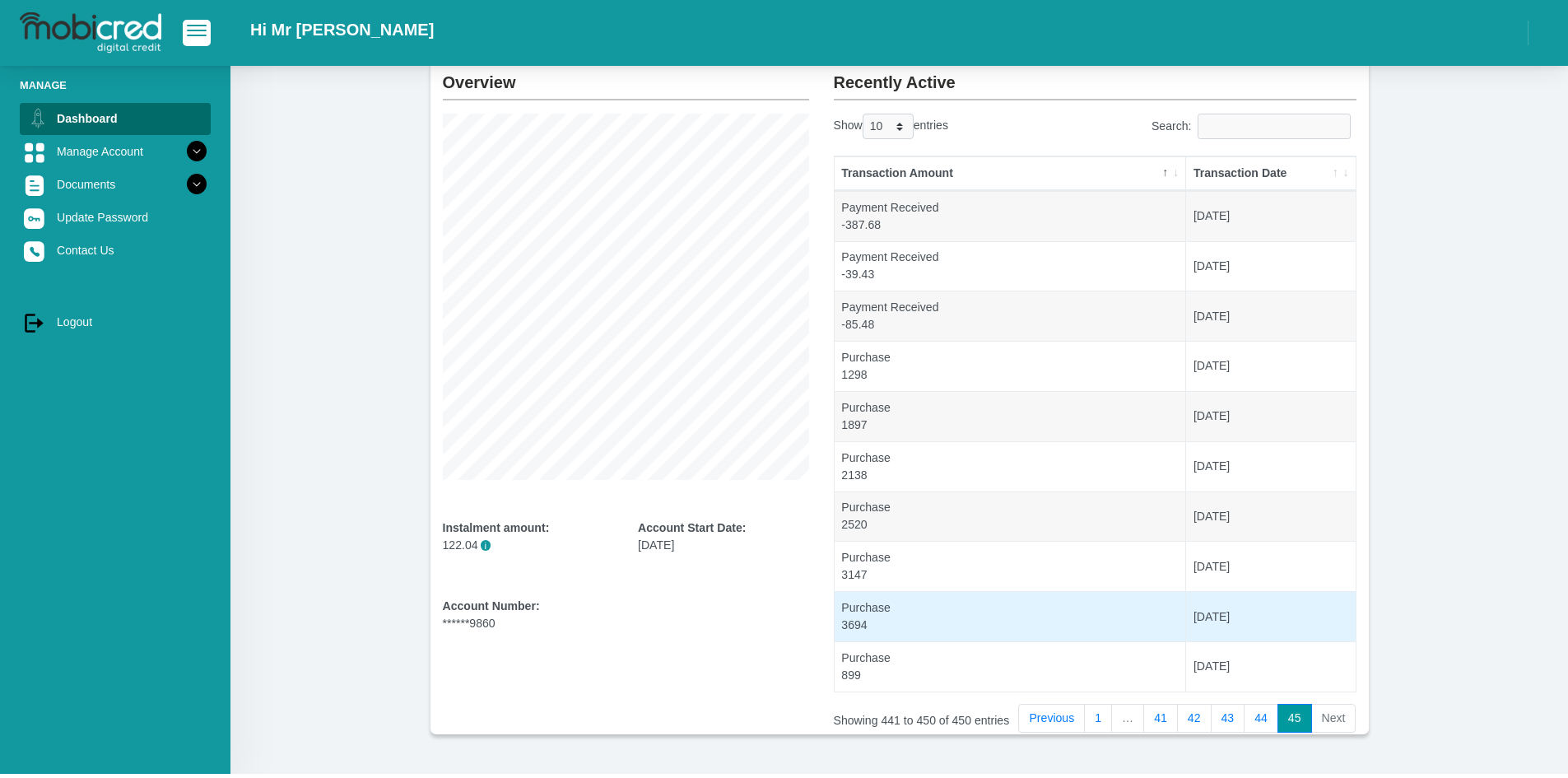
scroll to position [68, 0]
